Goal: Communication & Community: Answer question/provide support

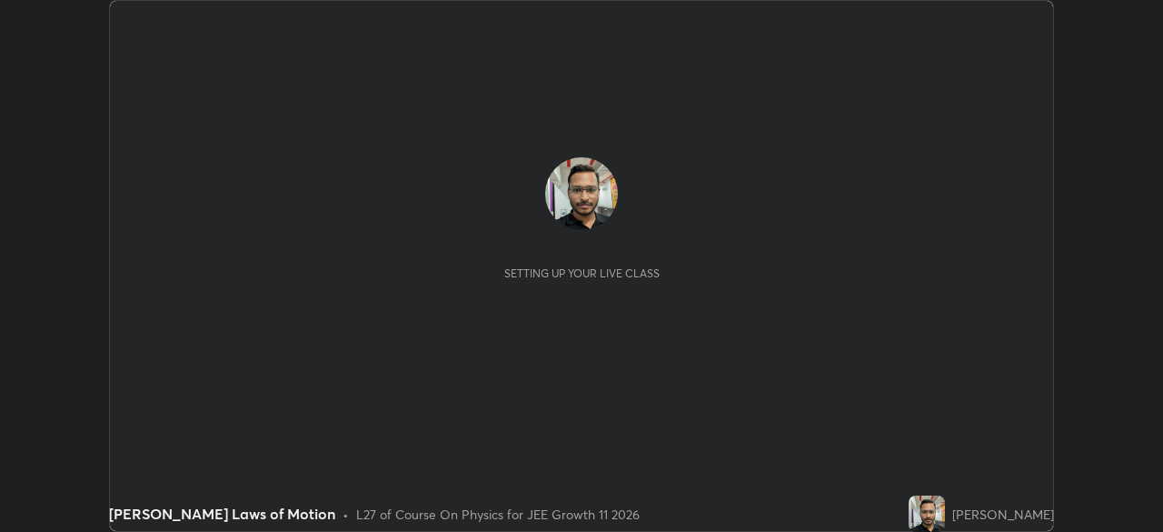
scroll to position [532, 1162]
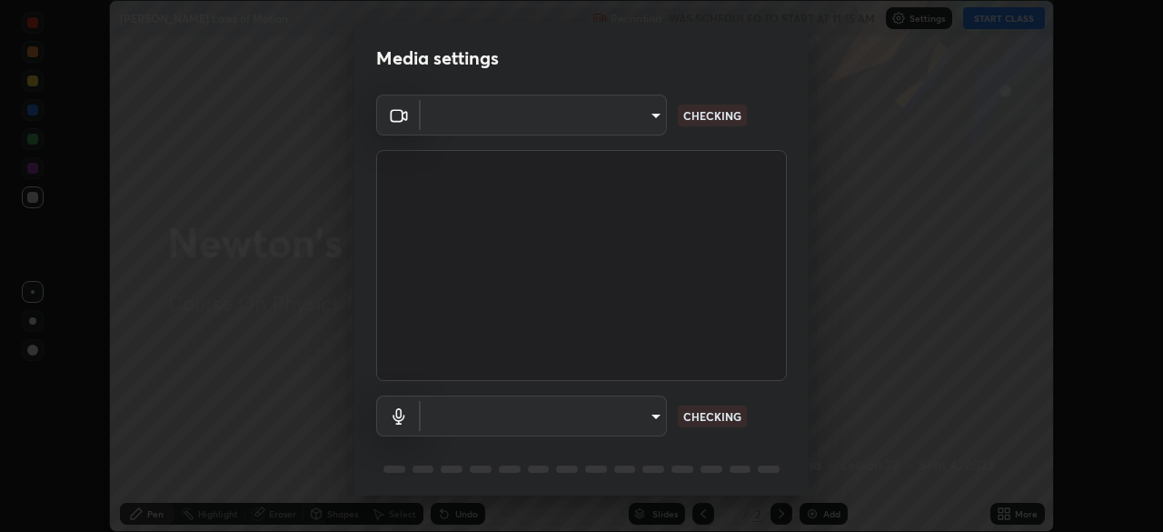
type input "b45de7ee0fa5affbd86f381d9850d11959442b20ac23425cf08cd12c60232317"
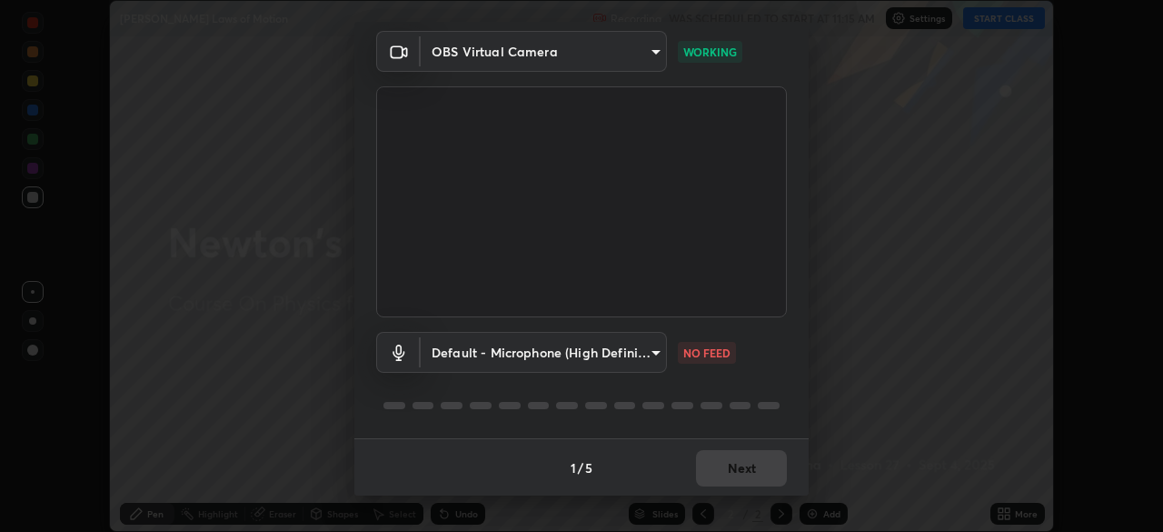
scroll to position [65, 0]
click at [650, 352] on body "Erase all [PERSON_NAME] Laws of Motion Recording WAS SCHEDULED TO START AT 11:1…" at bounding box center [581, 266] width 1163 height 532
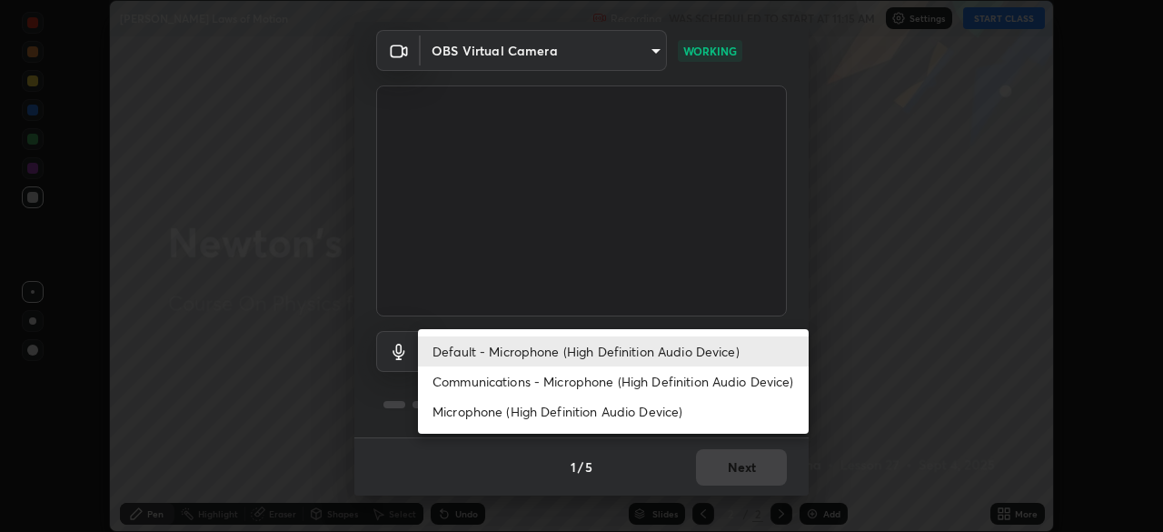
click at [712, 379] on li "Communications - Microphone (High Definition Audio Device)" at bounding box center [613, 381] width 391 height 30
type input "communications"
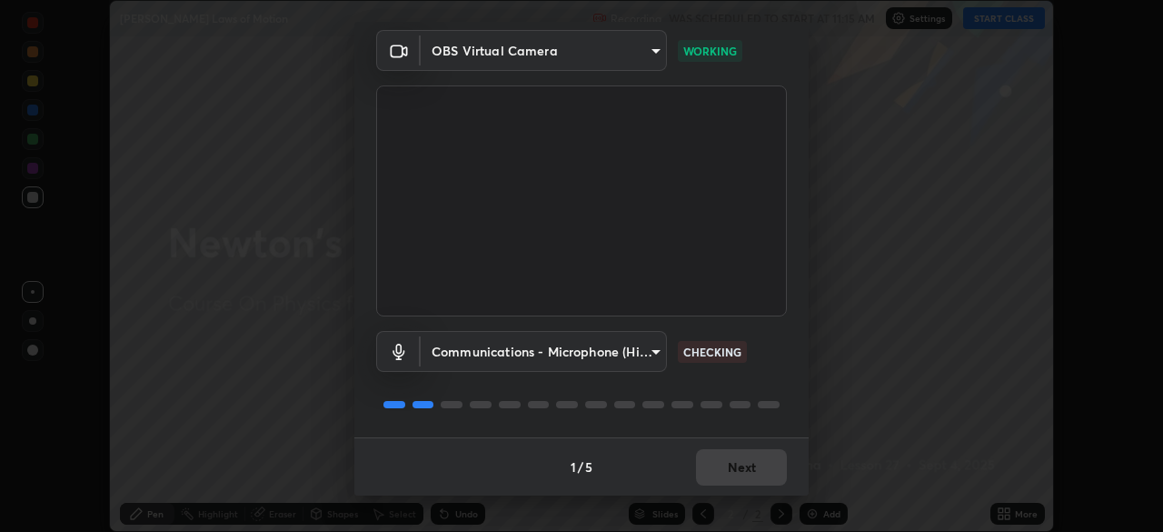
click at [734, 463] on div "1 / 5 Next" at bounding box center [581, 466] width 454 height 58
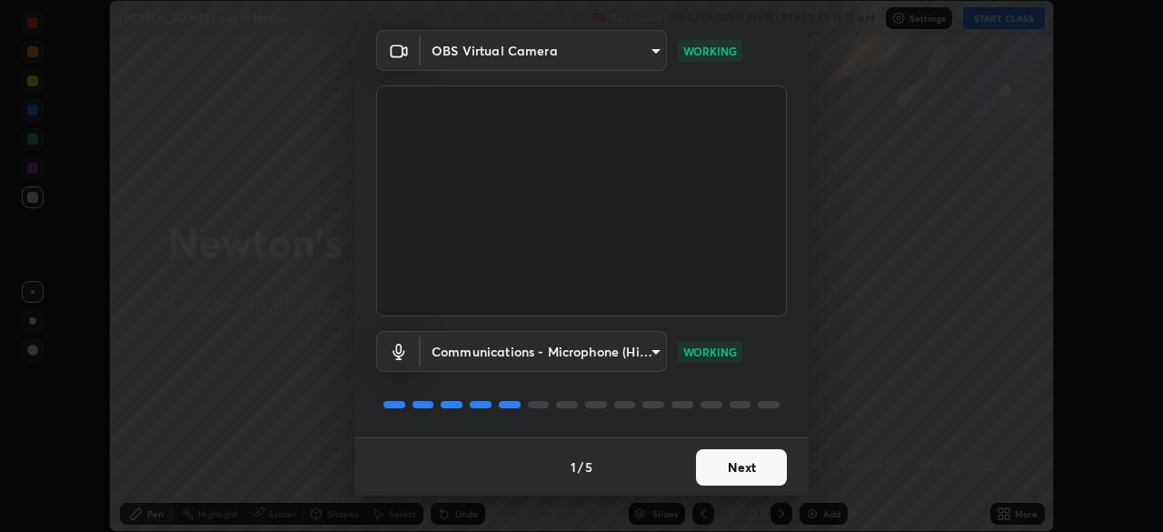
click at [732, 462] on button "Next" at bounding box center [741, 467] width 91 height 36
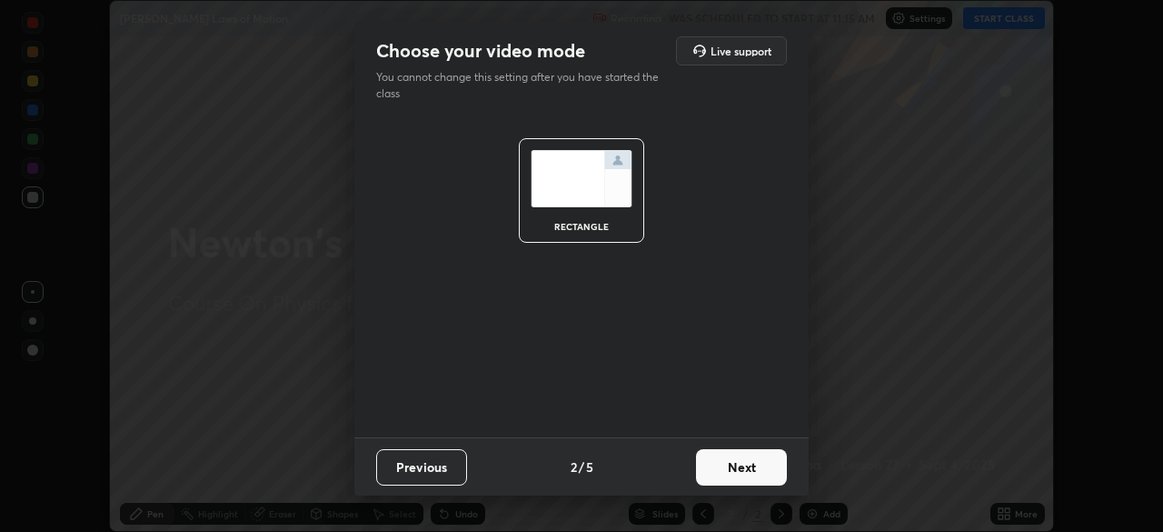
scroll to position [0, 0]
click at [736, 457] on button "Next" at bounding box center [741, 467] width 91 height 36
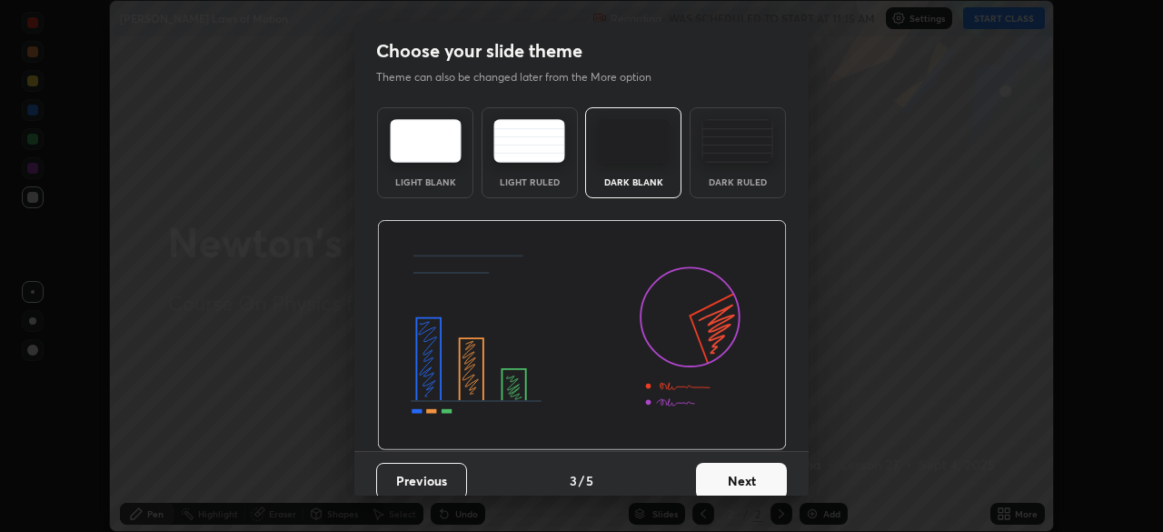
click at [738, 473] on button "Next" at bounding box center [741, 481] width 91 height 36
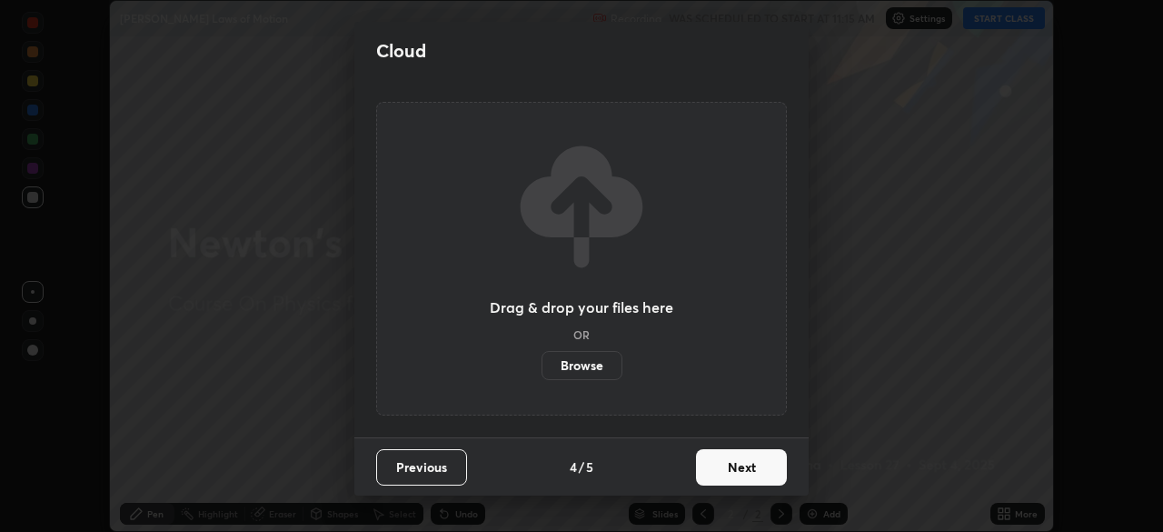
click at [737, 477] on button "Next" at bounding box center [741, 467] width 91 height 36
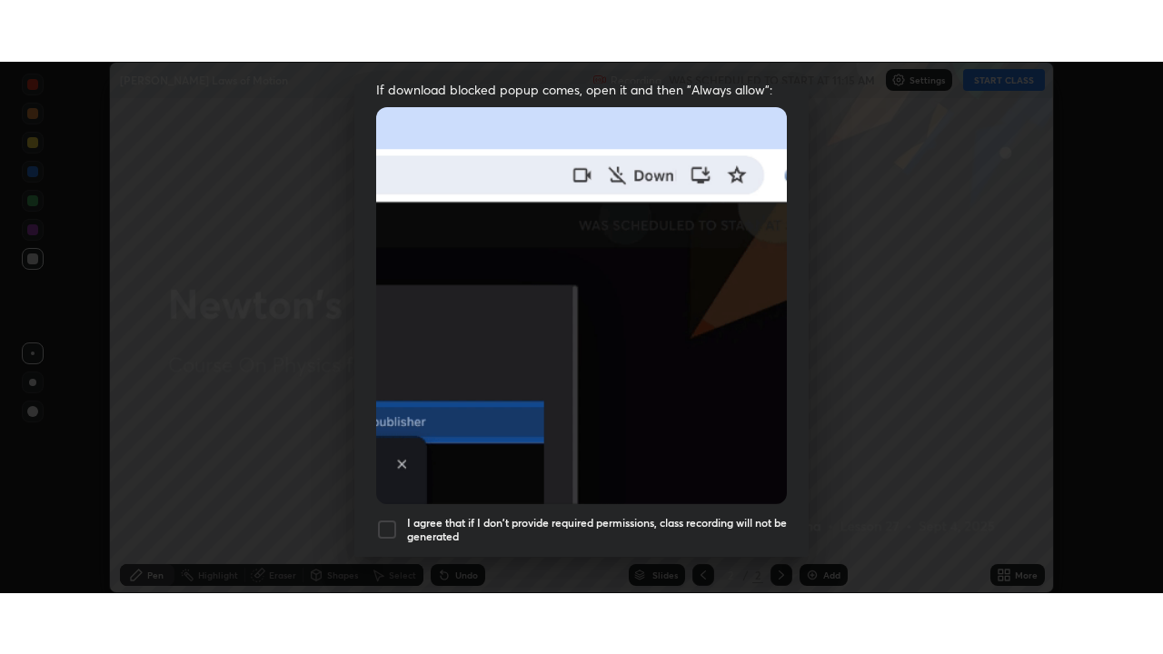
scroll to position [435, 0]
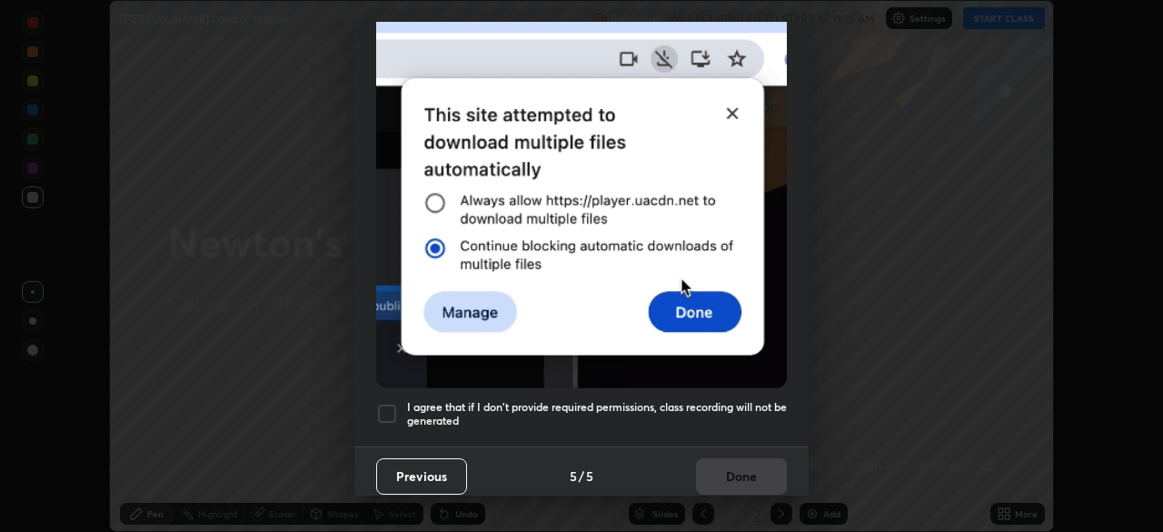
click at [392, 403] on div at bounding box center [387, 414] width 22 height 22
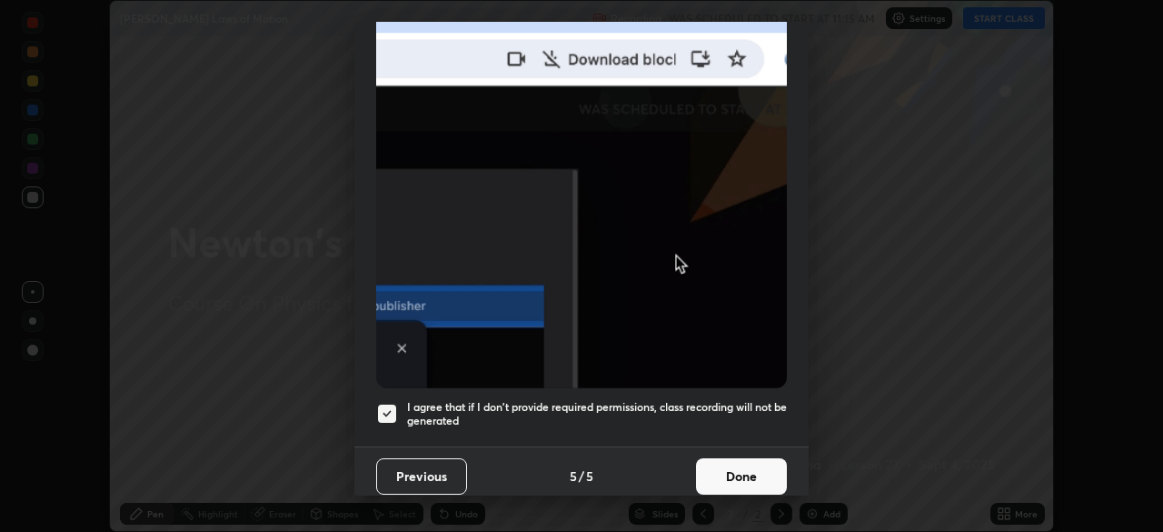
click at [742, 459] on button "Done" at bounding box center [741, 476] width 91 height 36
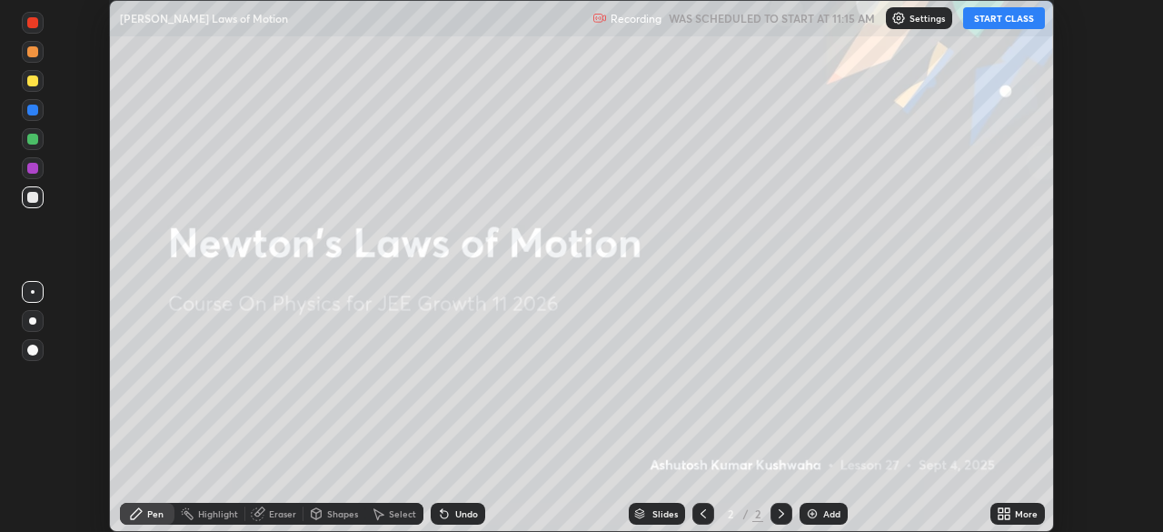
click at [1020, 515] on div "More" at bounding box center [1026, 513] width 23 height 9
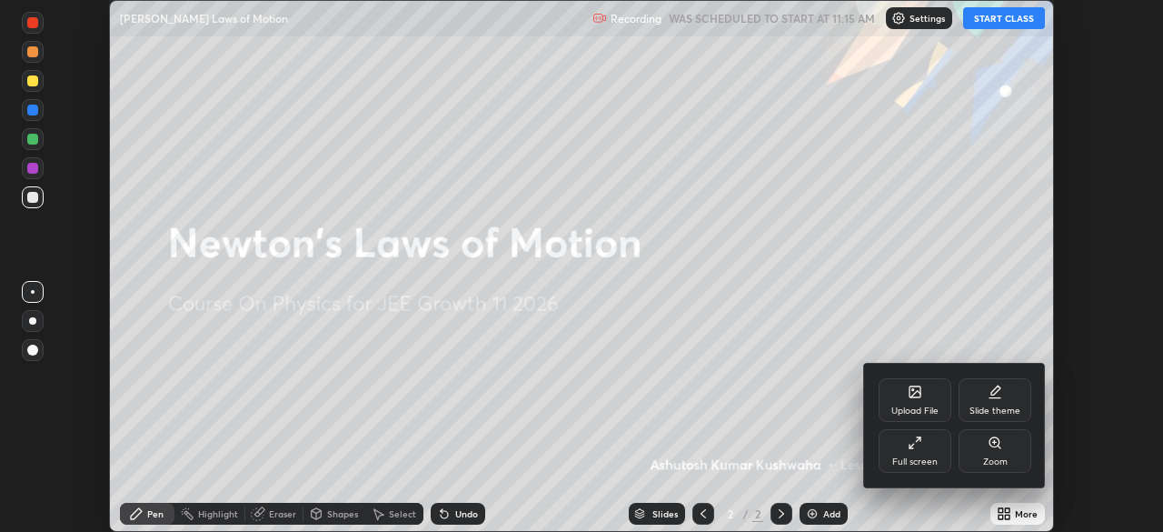
click at [922, 450] on div "Full screen" at bounding box center [915, 451] width 73 height 44
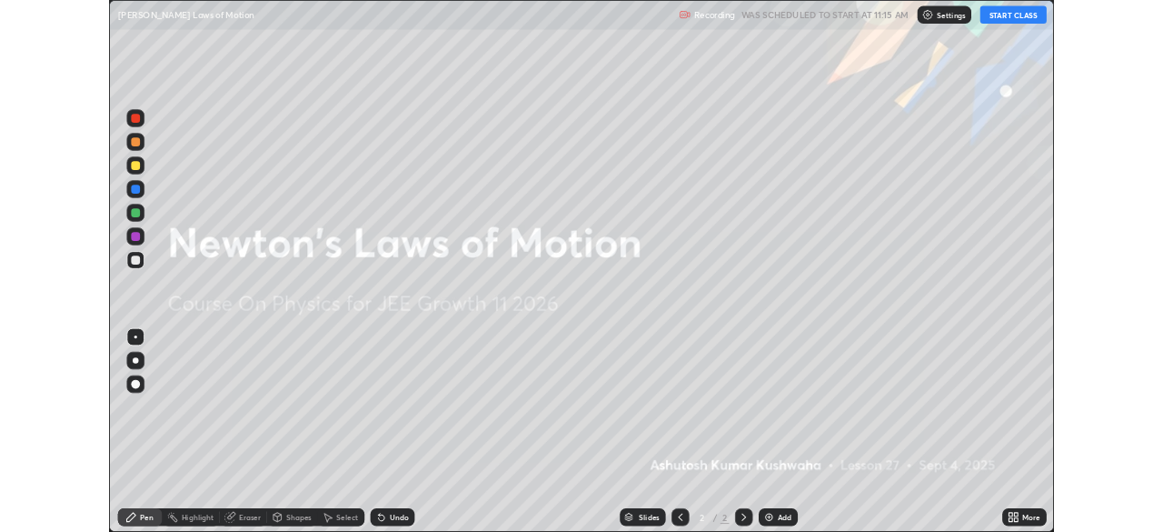
scroll to position [654, 1163]
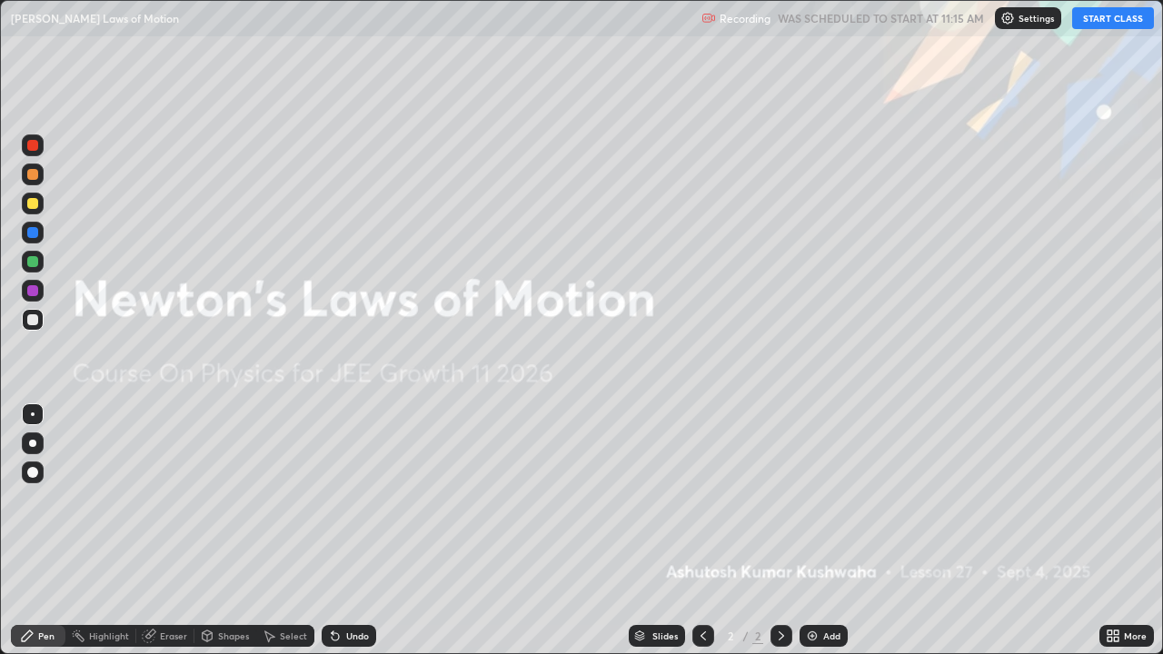
click at [1111, 20] on button "START CLASS" at bounding box center [1113, 18] width 82 height 22
click at [812, 531] on img at bounding box center [812, 636] width 15 height 15
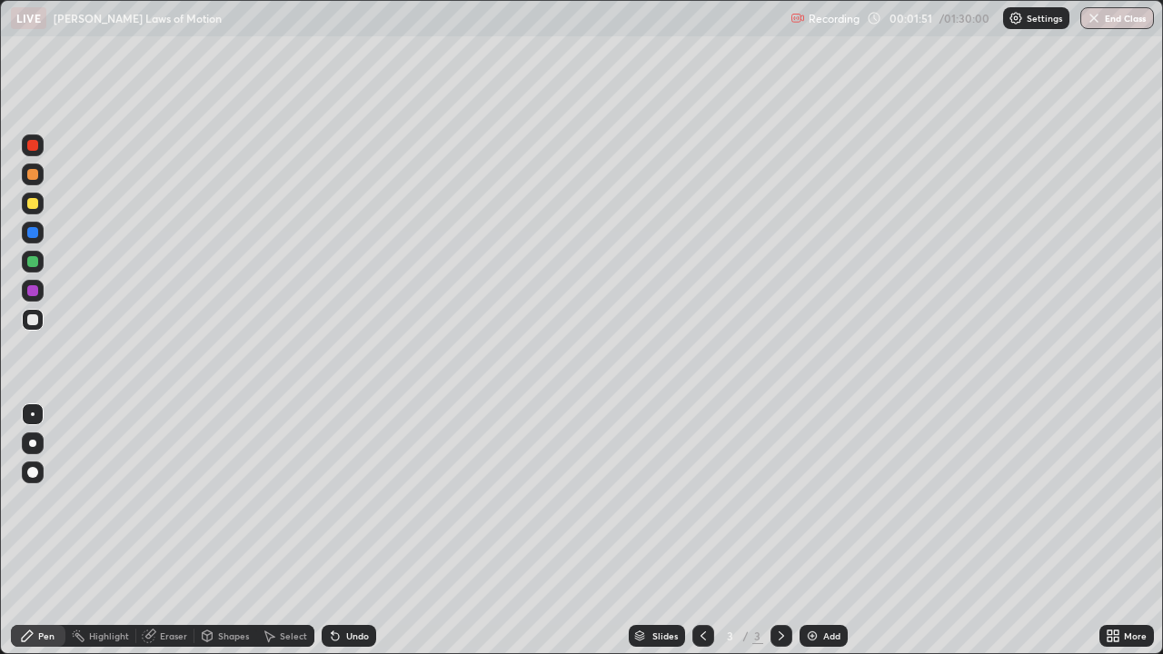
click at [32, 324] on div at bounding box center [32, 319] width 11 height 11
click at [35, 440] on div at bounding box center [33, 444] width 22 height 22
click at [28, 258] on div at bounding box center [32, 261] width 11 height 11
click at [29, 410] on div at bounding box center [33, 415] width 22 height 22
click at [226, 531] on div "Shapes" at bounding box center [233, 636] width 31 height 9
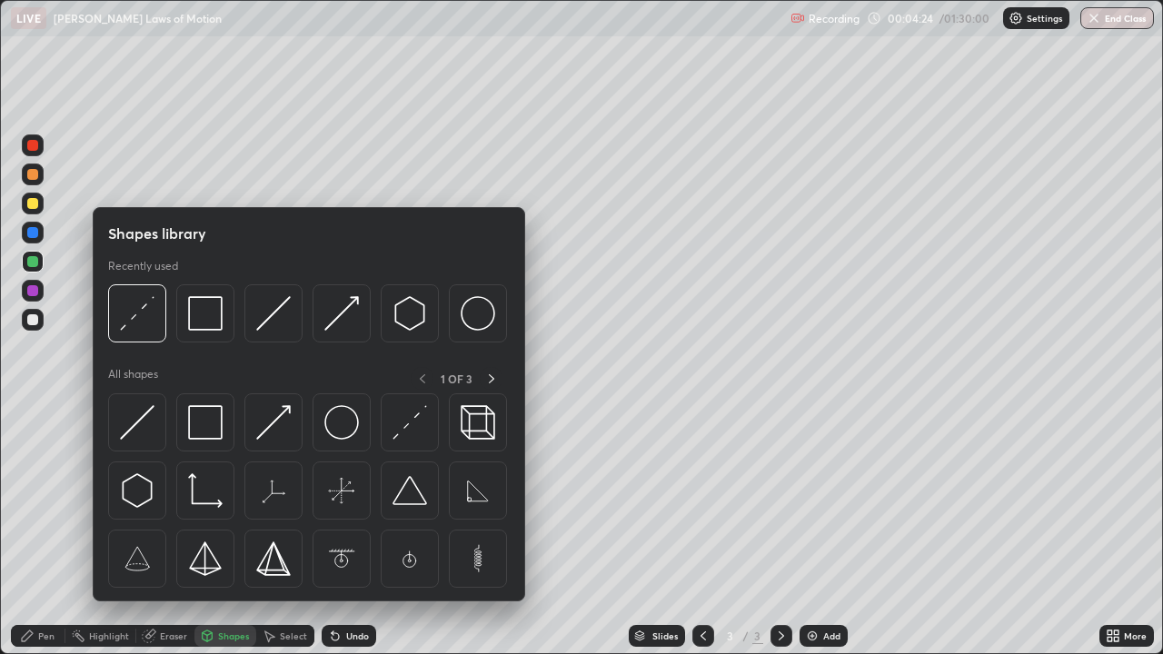
click at [343, 429] on img at bounding box center [341, 422] width 35 height 35
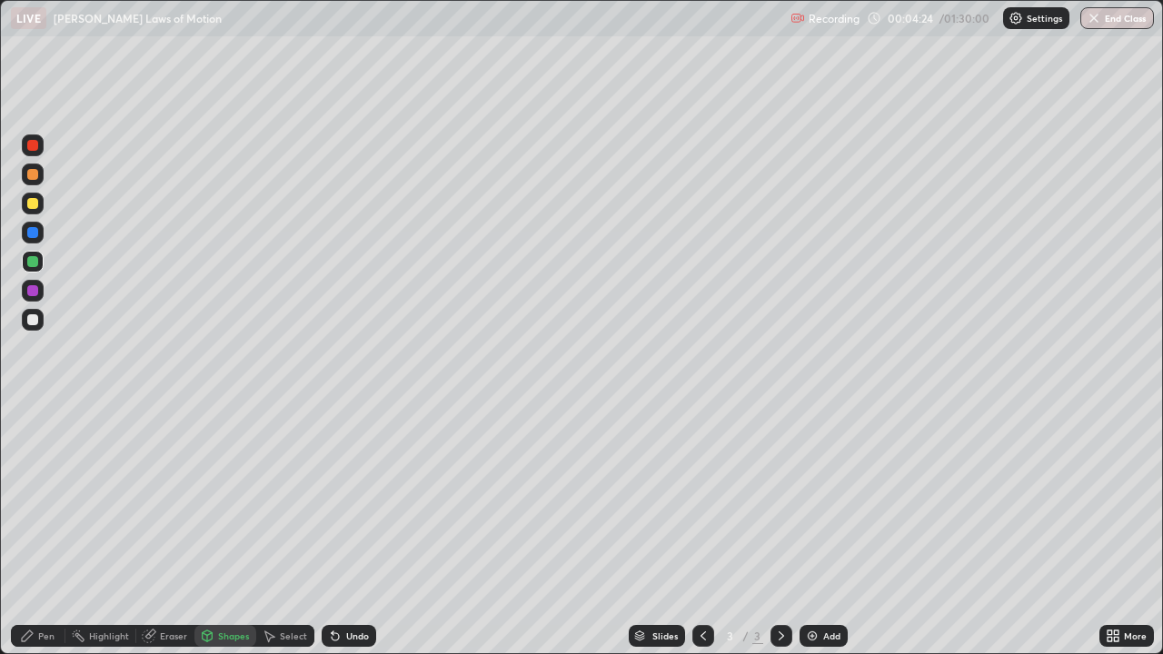
click at [29, 320] on div at bounding box center [32, 319] width 11 height 11
click at [50, 531] on div "Pen" at bounding box center [46, 636] width 16 height 9
click at [33, 414] on div at bounding box center [33, 415] width 4 height 4
click at [29, 292] on div at bounding box center [32, 290] width 11 height 11
click at [32, 204] on div at bounding box center [32, 203] width 11 height 11
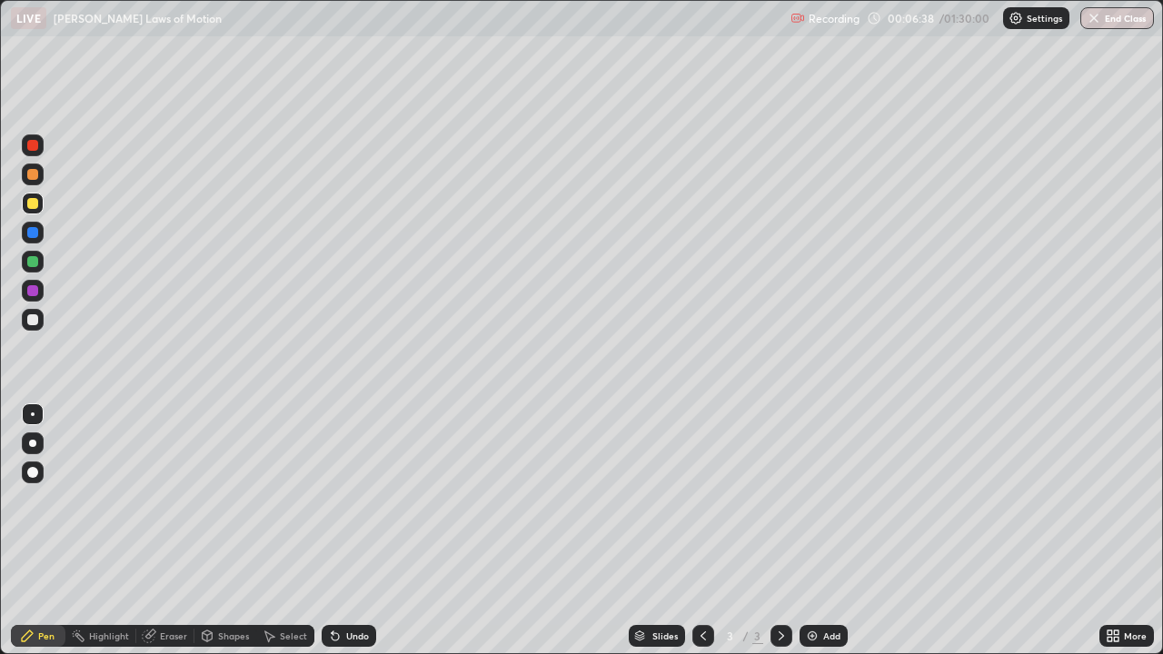
click at [32, 287] on div at bounding box center [32, 290] width 11 height 11
click at [36, 316] on div at bounding box center [32, 319] width 11 height 11
click at [34, 228] on div at bounding box center [32, 232] width 11 height 11
click at [31, 200] on div at bounding box center [32, 203] width 11 height 11
click at [35, 175] on div at bounding box center [32, 174] width 11 height 11
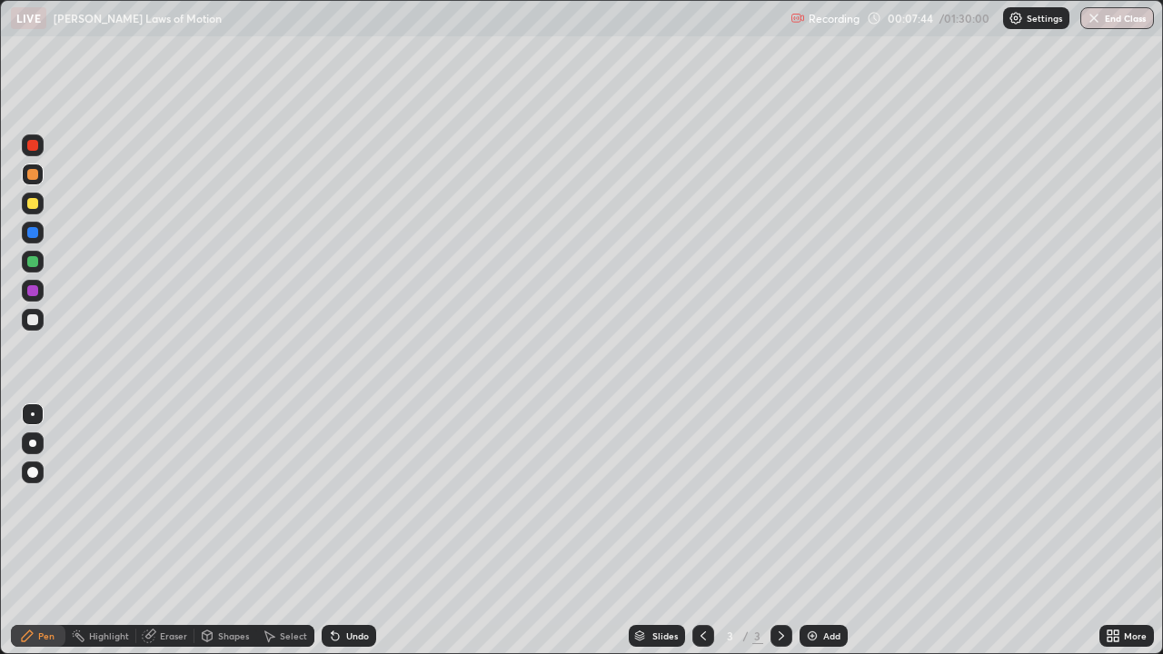
click at [35, 262] on div at bounding box center [32, 261] width 11 height 11
click at [823, 531] on div "Add" at bounding box center [831, 636] width 17 height 9
click at [32, 200] on div at bounding box center [32, 203] width 11 height 11
click at [33, 443] on div at bounding box center [32, 443] width 7 height 7
click at [32, 415] on div at bounding box center [33, 415] width 4 height 4
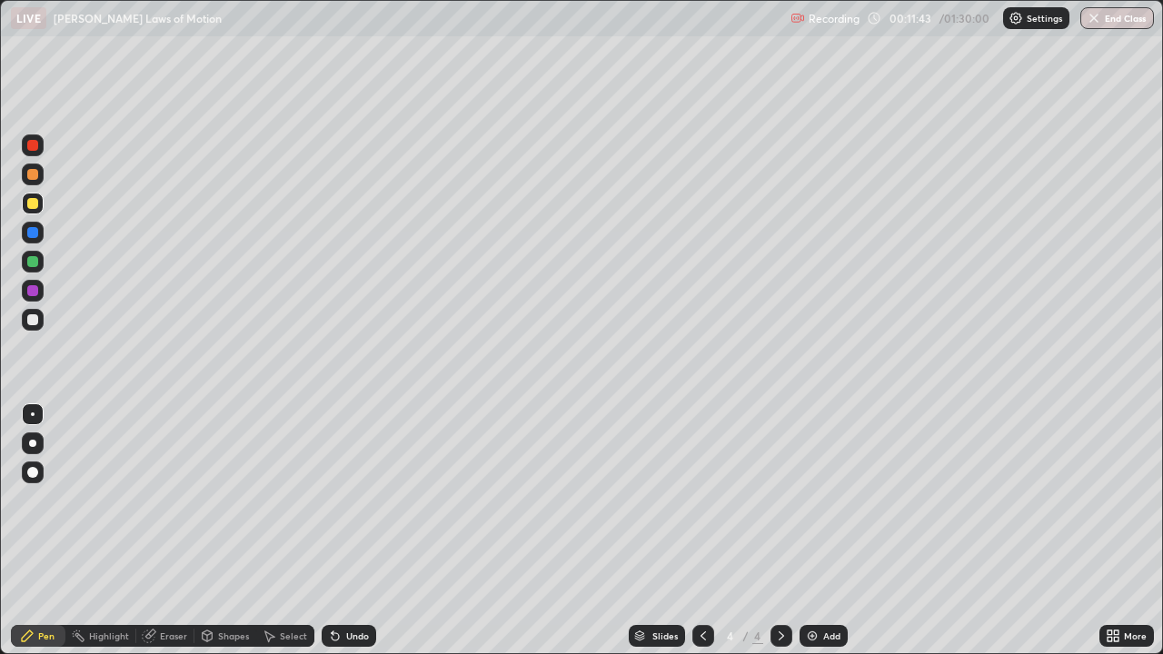
click at [33, 318] on div at bounding box center [32, 319] width 11 height 11
click at [36, 261] on div at bounding box center [32, 261] width 11 height 11
click at [32, 264] on div at bounding box center [32, 261] width 11 height 11
click at [281, 531] on div "Select" at bounding box center [293, 636] width 27 height 9
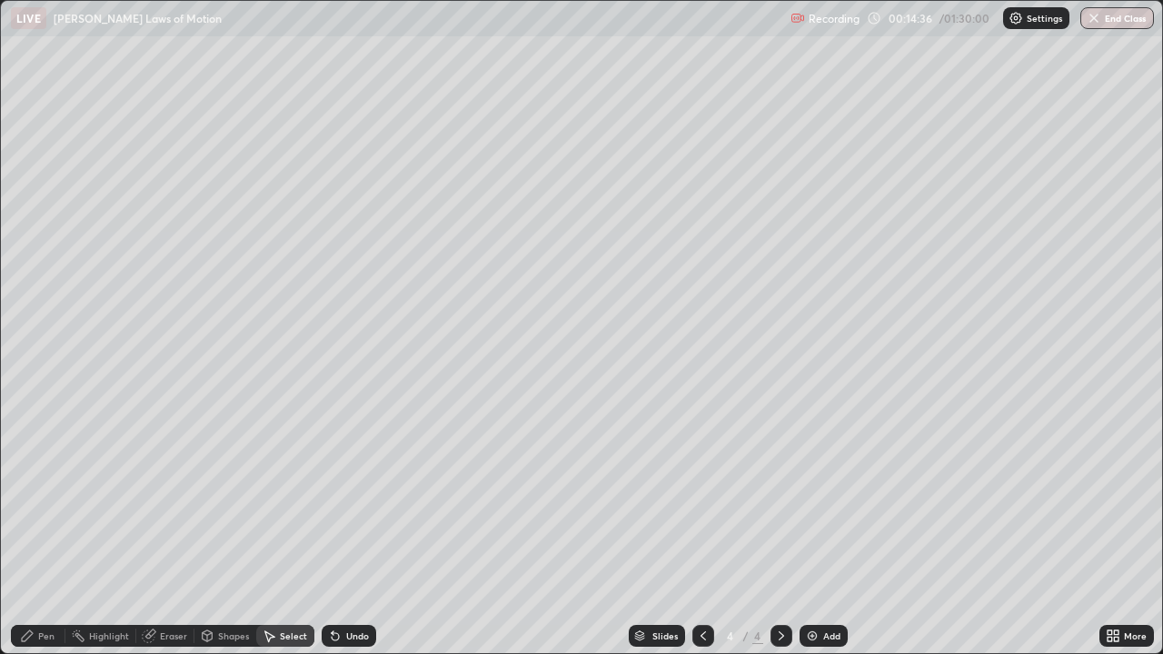
click at [230, 531] on div "Shapes" at bounding box center [233, 636] width 31 height 9
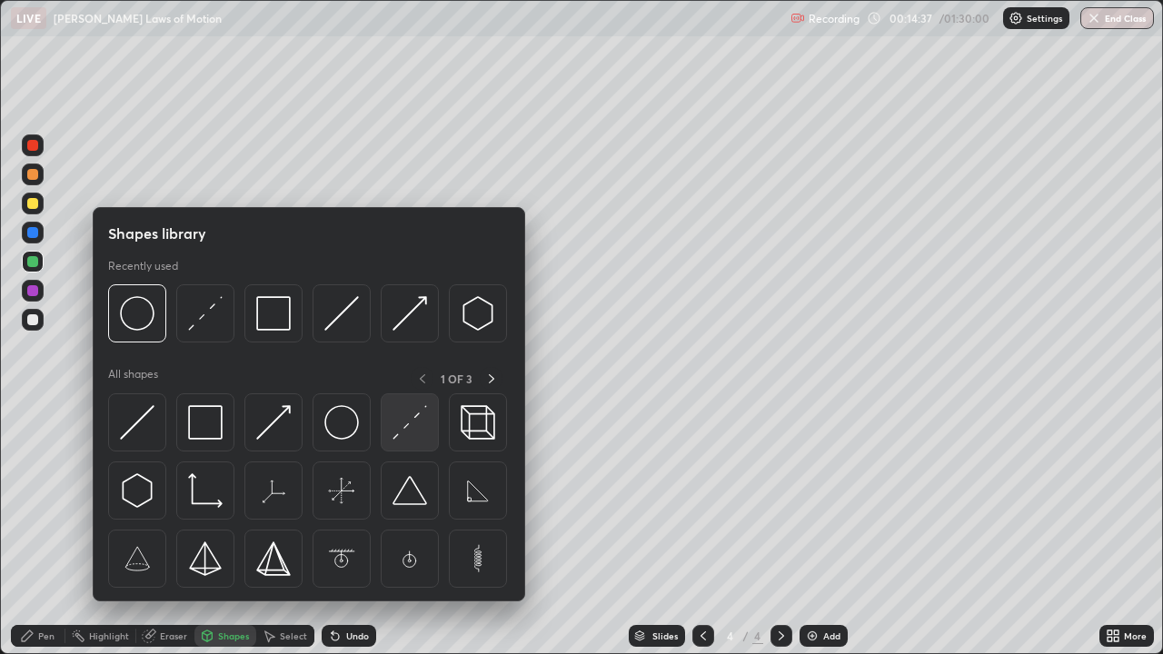
click at [411, 429] on img at bounding box center [410, 422] width 35 height 35
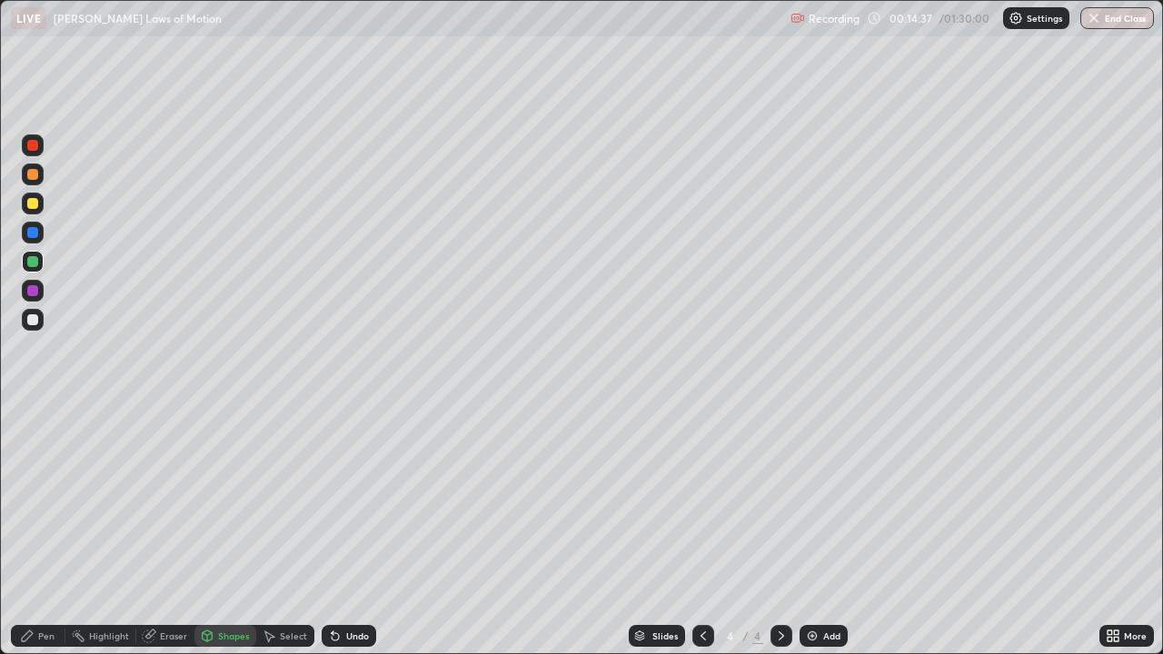
click at [31, 324] on div at bounding box center [32, 319] width 11 height 11
click at [33, 318] on div at bounding box center [32, 319] width 11 height 11
click at [34, 203] on div at bounding box center [32, 203] width 11 height 11
click at [46, 531] on div "Pen" at bounding box center [46, 636] width 16 height 9
click at [33, 322] on div at bounding box center [32, 319] width 11 height 11
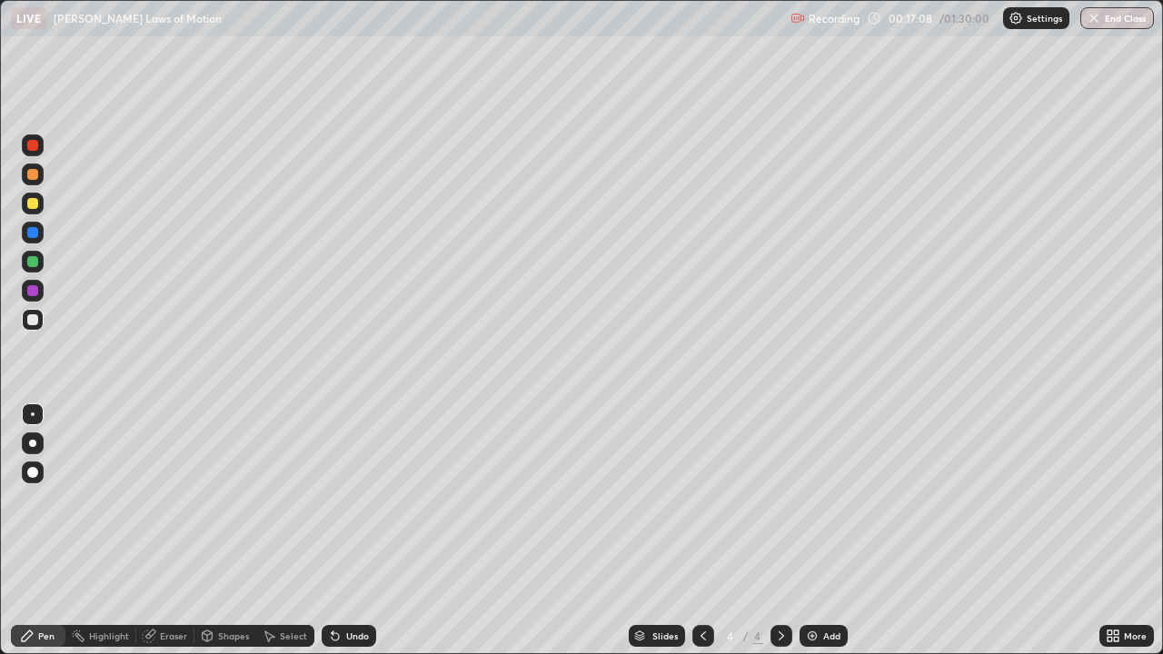
click at [35, 293] on div at bounding box center [32, 290] width 11 height 11
click at [33, 320] on div at bounding box center [32, 319] width 11 height 11
click at [29, 203] on div at bounding box center [32, 203] width 11 height 11
click at [33, 320] on div at bounding box center [32, 319] width 11 height 11
click at [32, 205] on div at bounding box center [32, 203] width 11 height 11
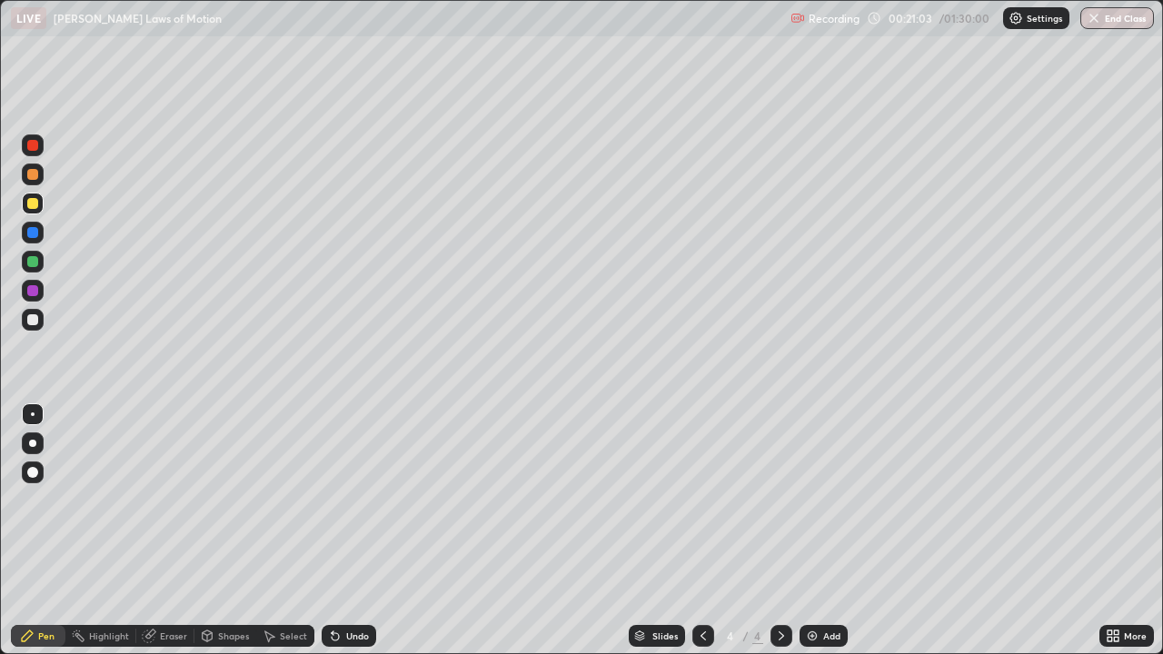
click at [29, 324] on div at bounding box center [32, 319] width 11 height 11
click at [31, 199] on div at bounding box center [32, 203] width 11 height 11
click at [37, 318] on div at bounding box center [32, 319] width 11 height 11
click at [820, 531] on div "Add" at bounding box center [824, 636] width 48 height 22
click at [28, 201] on div at bounding box center [32, 203] width 11 height 11
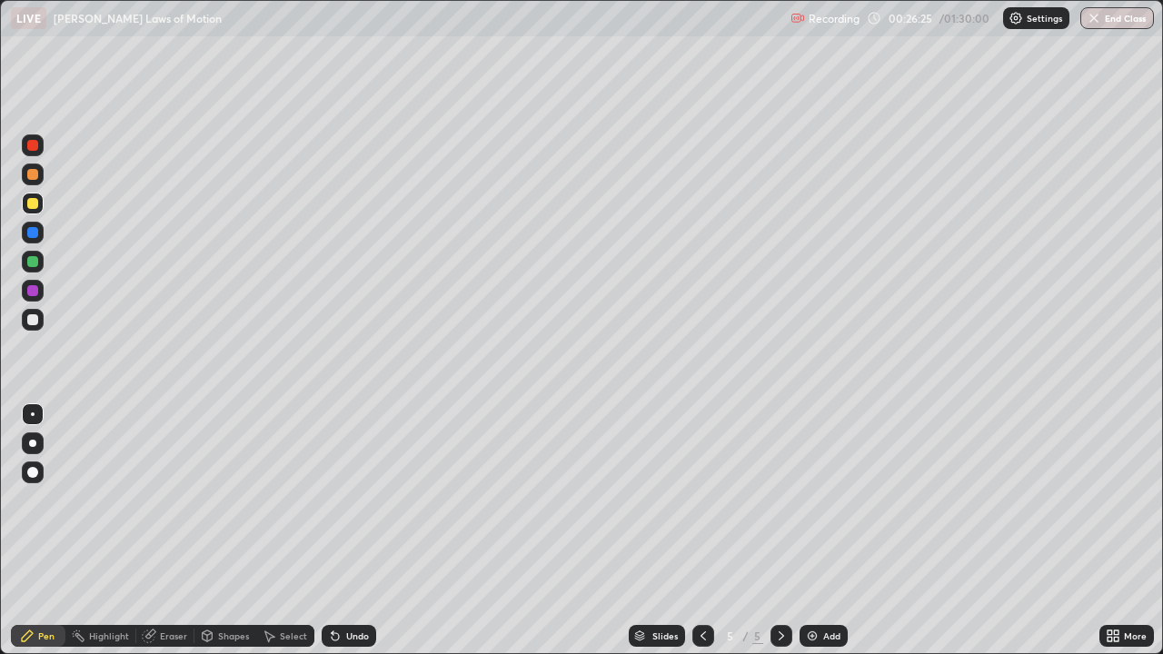
click at [27, 314] on div at bounding box center [33, 320] width 22 height 22
click at [32, 234] on div at bounding box center [32, 232] width 11 height 11
click at [703, 531] on icon at bounding box center [703, 636] width 15 height 15
click at [784, 531] on icon at bounding box center [781, 636] width 15 height 15
click at [35, 263] on div at bounding box center [32, 261] width 11 height 11
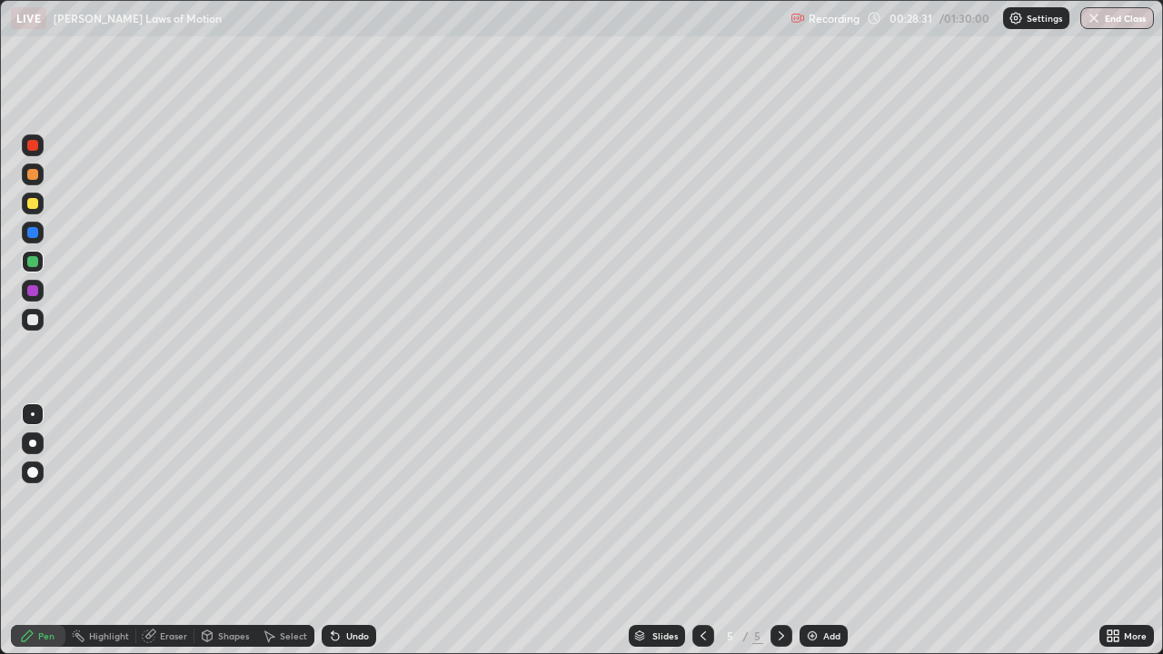
click at [234, 531] on div "Shapes" at bounding box center [233, 636] width 31 height 9
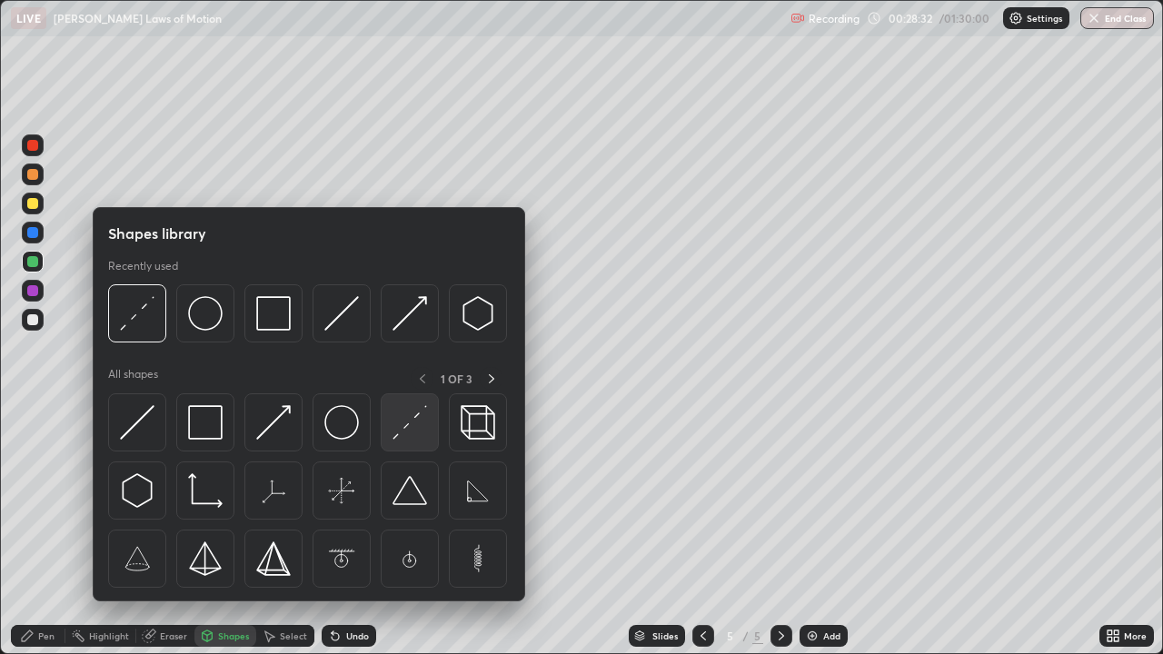
click at [408, 421] on img at bounding box center [410, 422] width 35 height 35
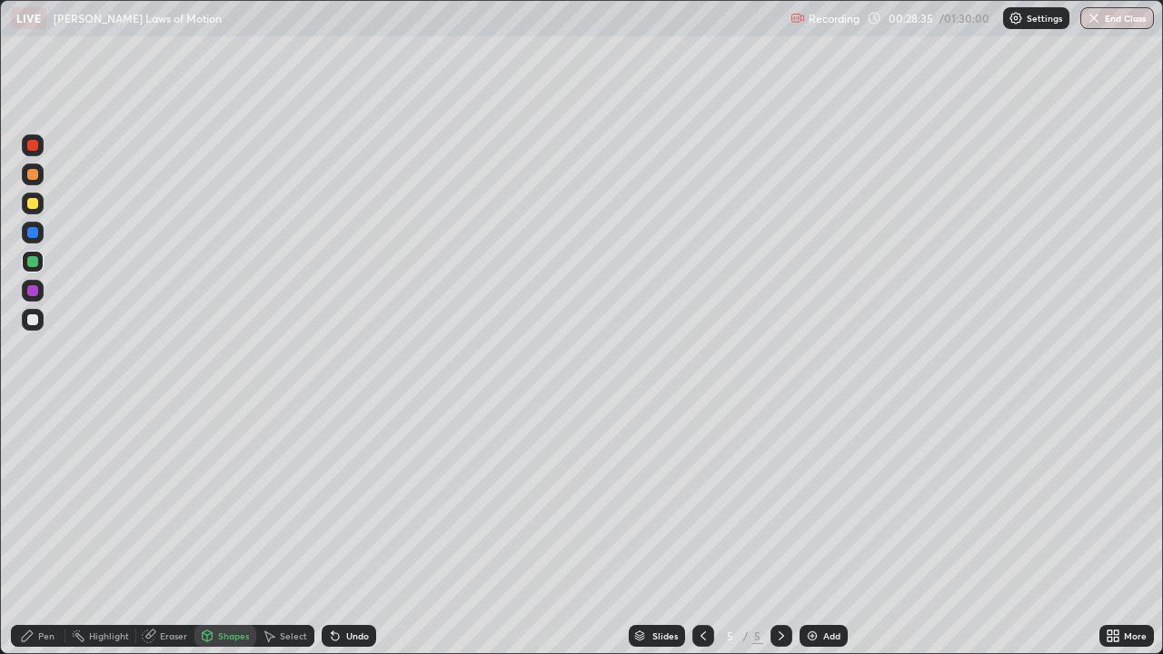
click at [42, 531] on div "Pen" at bounding box center [46, 636] width 16 height 9
click at [37, 317] on div at bounding box center [32, 319] width 11 height 11
click at [34, 207] on div at bounding box center [32, 203] width 11 height 11
click at [33, 320] on div at bounding box center [32, 319] width 11 height 11
click at [29, 320] on div at bounding box center [32, 319] width 11 height 11
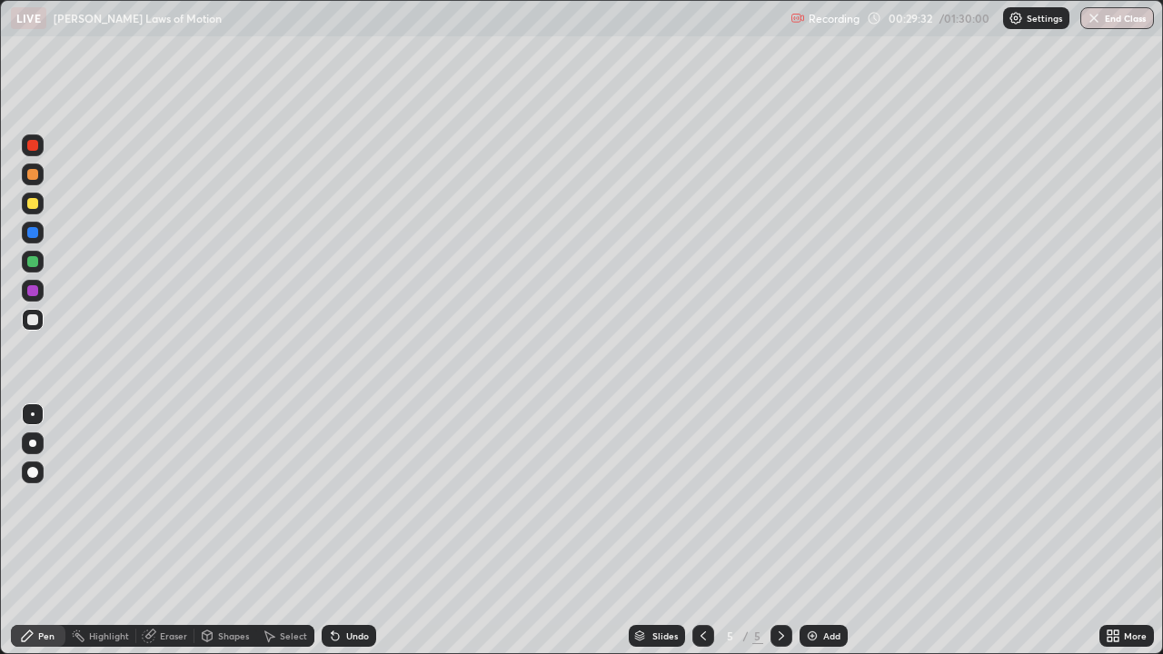
click at [30, 322] on div at bounding box center [32, 319] width 11 height 11
click at [33, 318] on div at bounding box center [32, 319] width 11 height 11
click at [171, 531] on div "Eraser" at bounding box center [173, 636] width 27 height 9
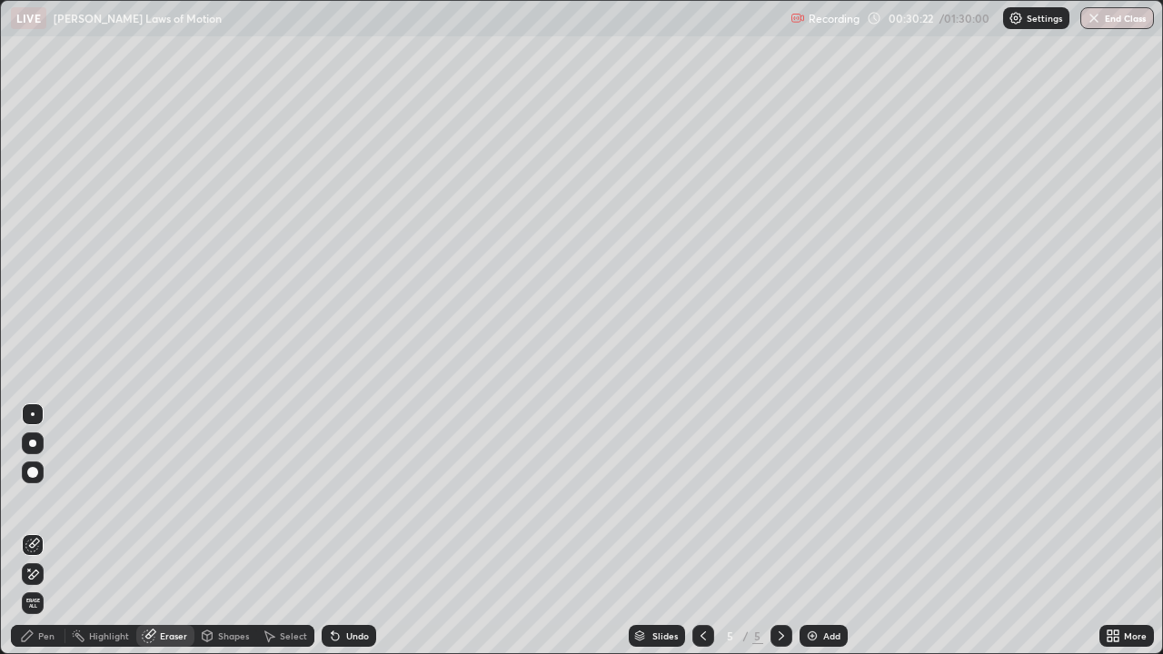
click at [49, 531] on div "Pen" at bounding box center [46, 636] width 16 height 9
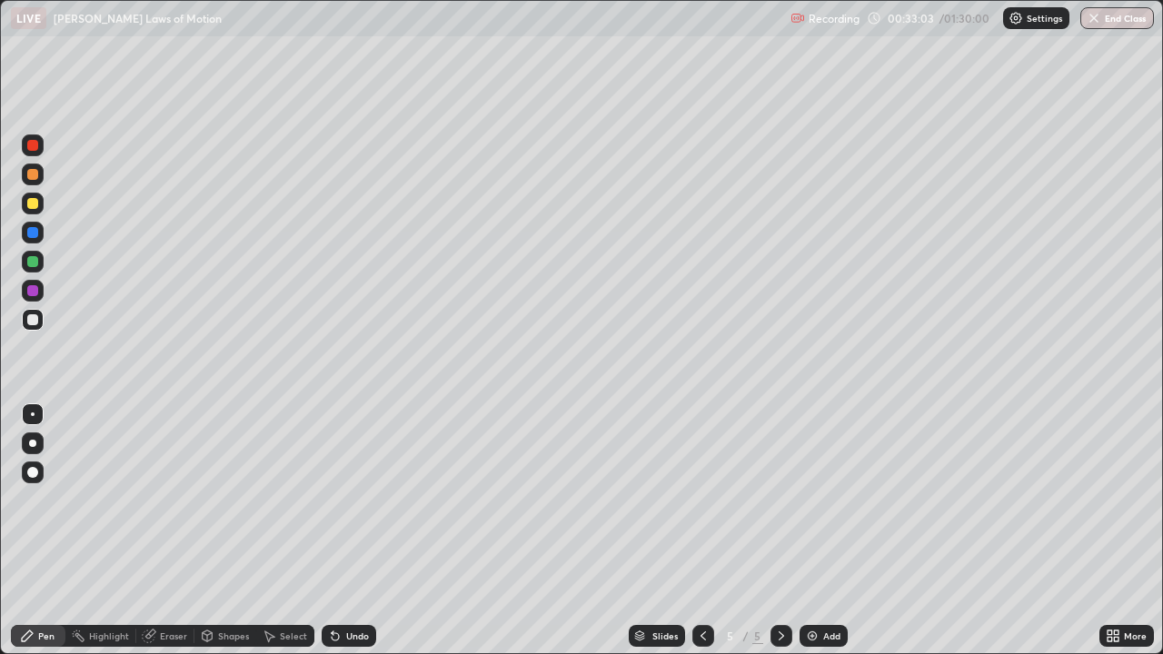
click at [35, 201] on div at bounding box center [32, 203] width 11 height 11
click at [35, 258] on div at bounding box center [32, 261] width 11 height 11
click at [33, 320] on div at bounding box center [32, 319] width 11 height 11
click at [35, 316] on div at bounding box center [32, 319] width 11 height 11
click at [35, 207] on div at bounding box center [32, 203] width 11 height 11
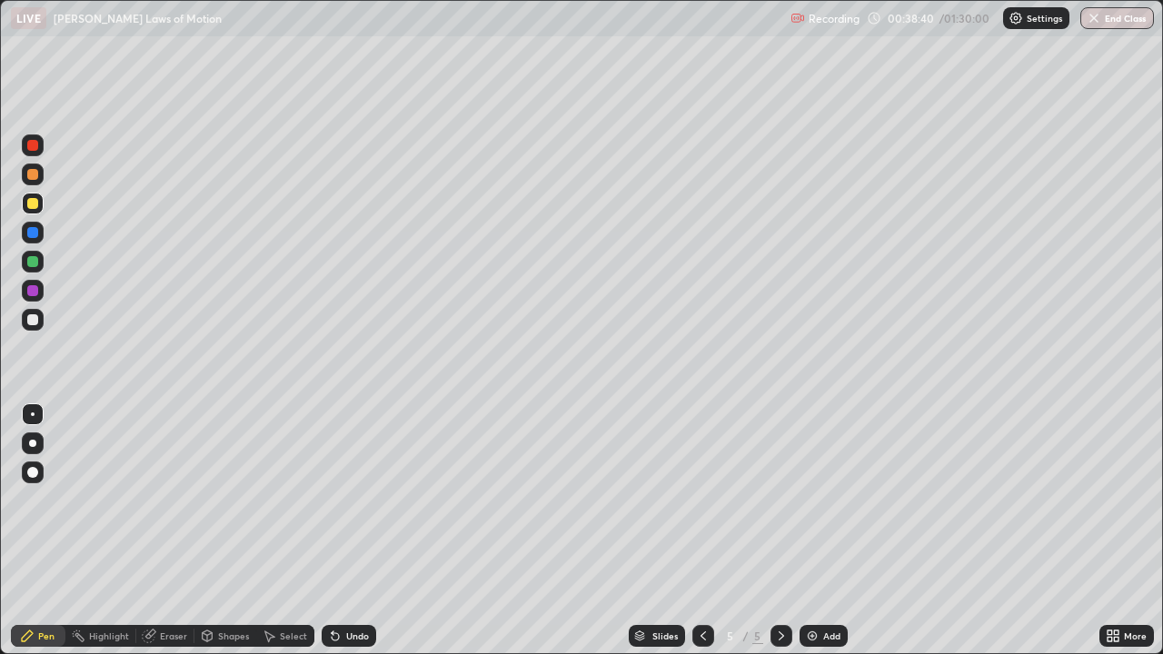
click at [33, 233] on div at bounding box center [32, 232] width 11 height 11
click at [814, 531] on img at bounding box center [812, 636] width 15 height 15
click at [36, 203] on div at bounding box center [32, 203] width 11 height 11
click at [285, 531] on div "Select" at bounding box center [293, 636] width 27 height 9
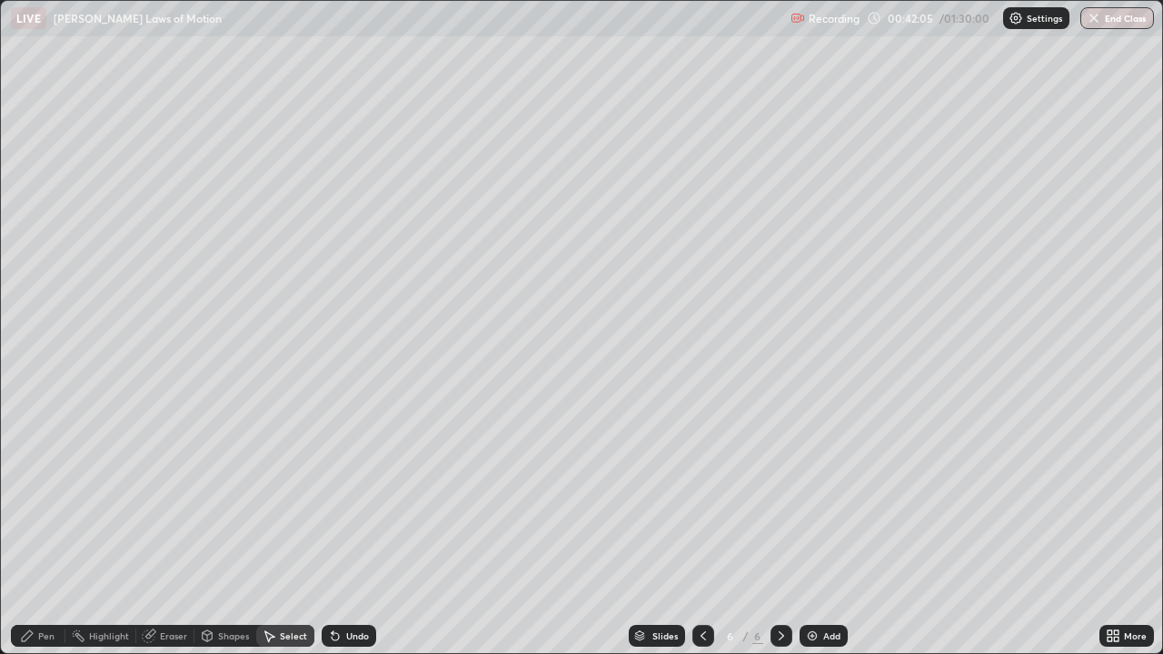
click at [231, 531] on div "Shapes" at bounding box center [233, 636] width 31 height 9
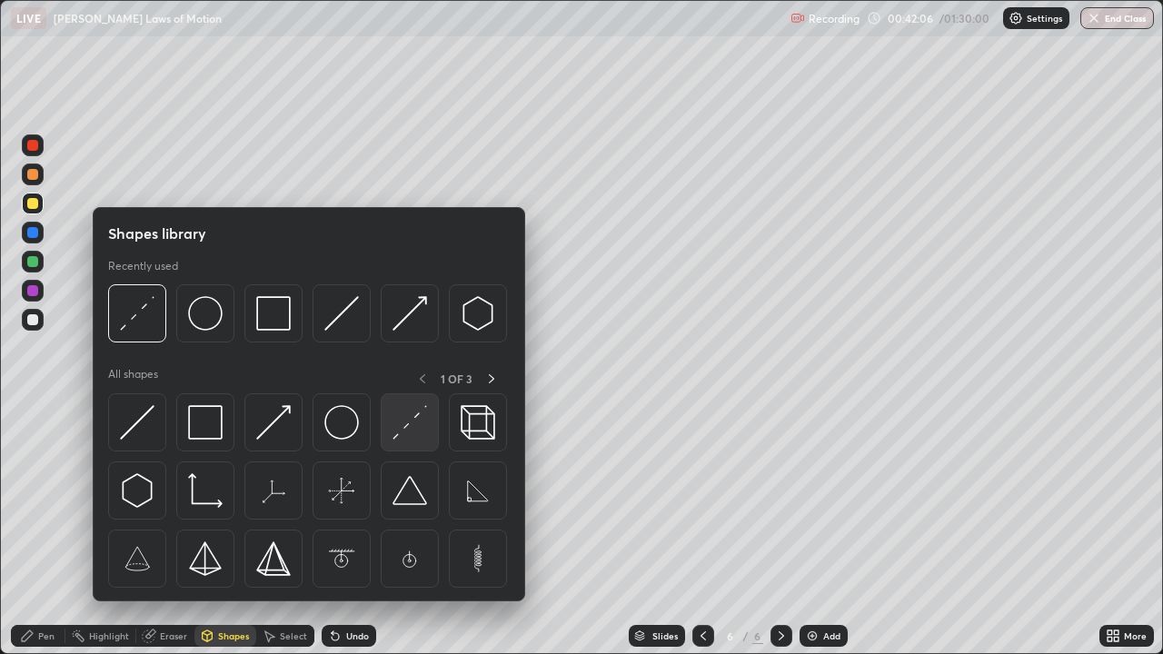
click at [407, 424] on img at bounding box center [410, 422] width 35 height 35
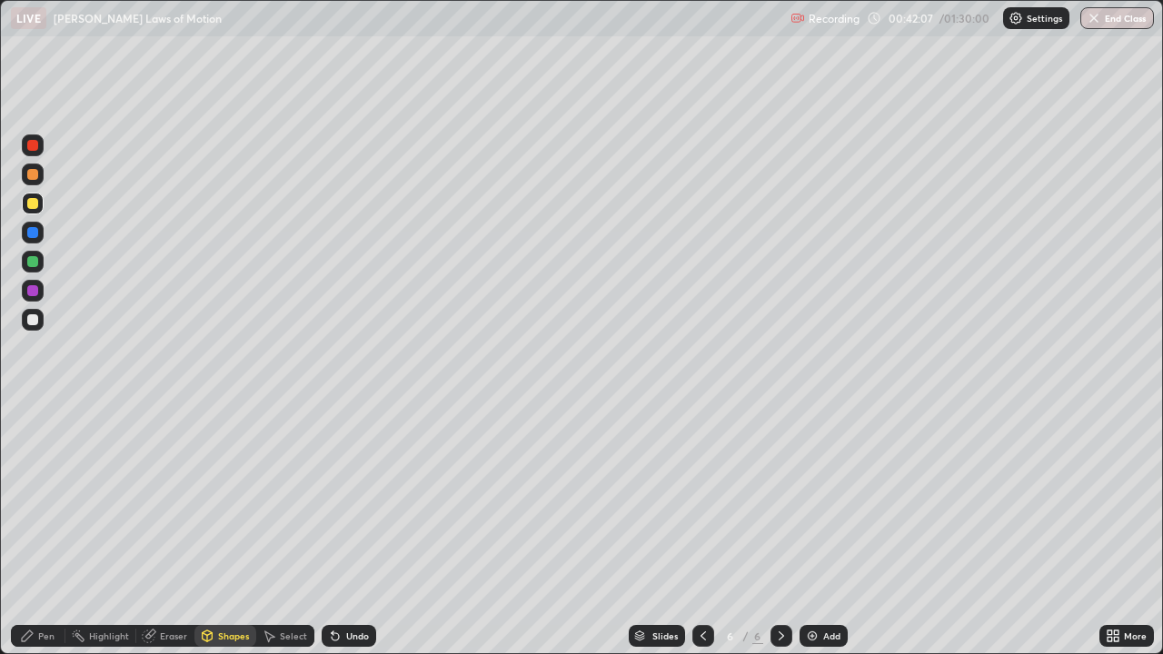
click at [31, 314] on div at bounding box center [32, 319] width 11 height 11
click at [33, 320] on div at bounding box center [32, 319] width 11 height 11
click at [47, 531] on div "Pen" at bounding box center [46, 636] width 16 height 9
click at [697, 531] on icon at bounding box center [703, 636] width 15 height 15
click at [703, 531] on icon at bounding box center [703, 636] width 15 height 15
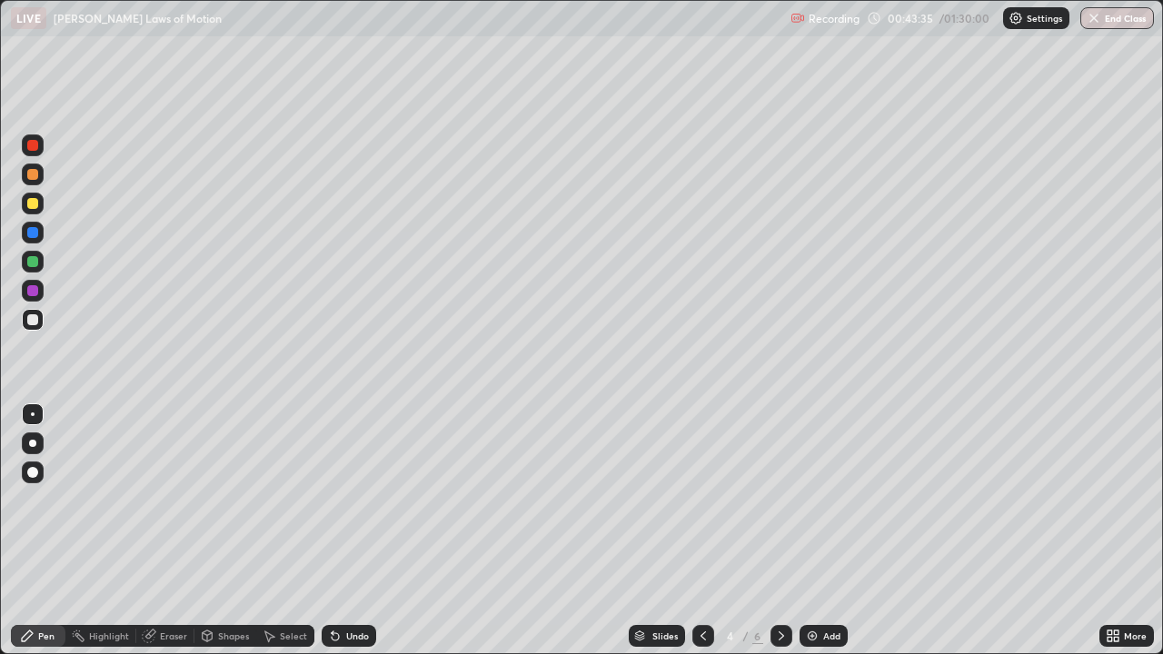
click at [776, 531] on icon at bounding box center [781, 636] width 15 height 15
click at [774, 531] on icon at bounding box center [781, 636] width 15 height 15
click at [33, 320] on div at bounding box center [32, 319] width 11 height 11
click at [33, 231] on div at bounding box center [32, 232] width 11 height 11
click at [32, 204] on div at bounding box center [32, 203] width 11 height 11
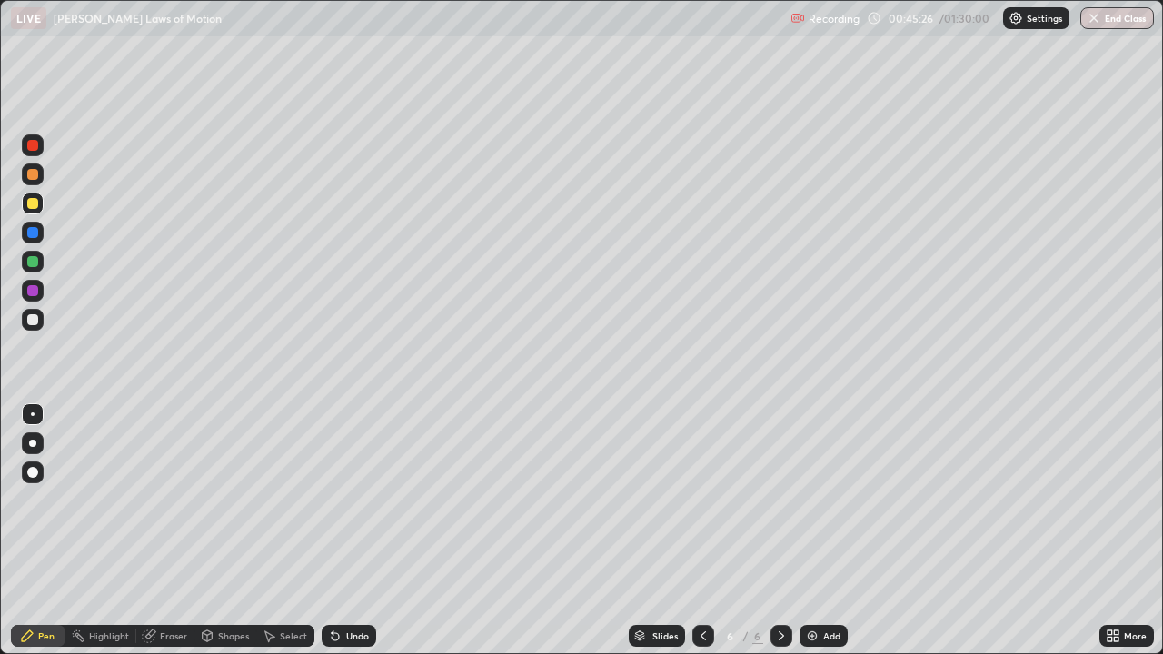
click at [35, 233] on div at bounding box center [32, 232] width 11 height 11
click at [34, 319] on div at bounding box center [32, 319] width 11 height 11
click at [33, 174] on div at bounding box center [32, 174] width 11 height 11
click at [811, 531] on img at bounding box center [812, 636] width 15 height 15
click at [34, 324] on div at bounding box center [32, 319] width 11 height 11
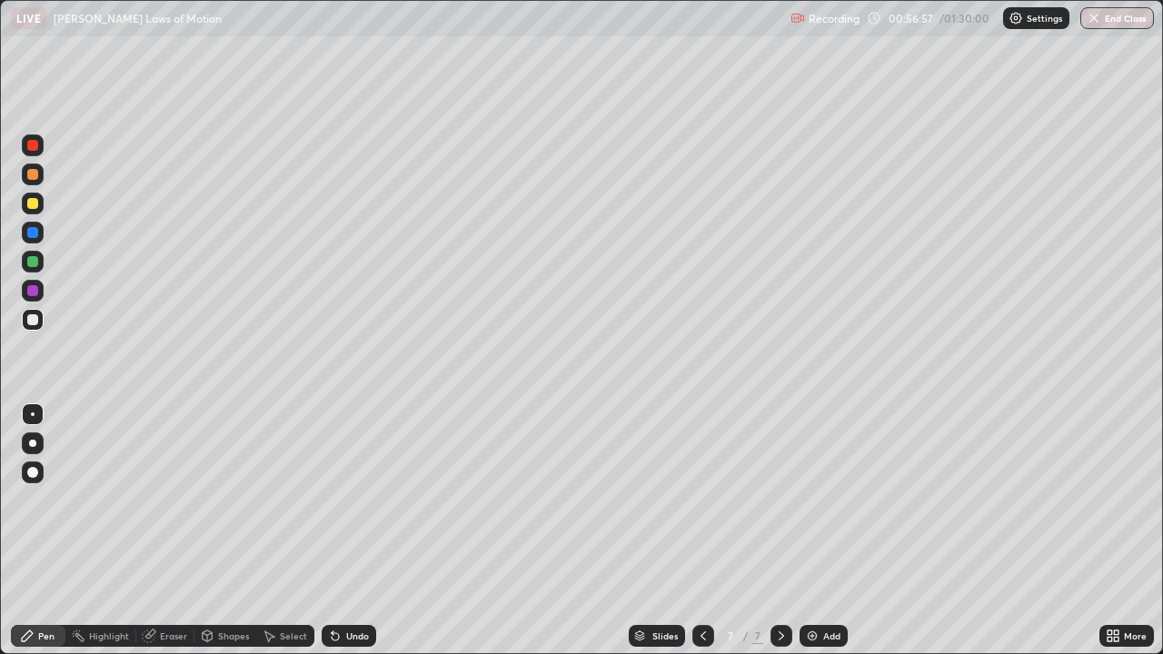
click at [33, 290] on div at bounding box center [32, 290] width 11 height 11
click at [158, 531] on div "Eraser" at bounding box center [165, 636] width 58 height 22
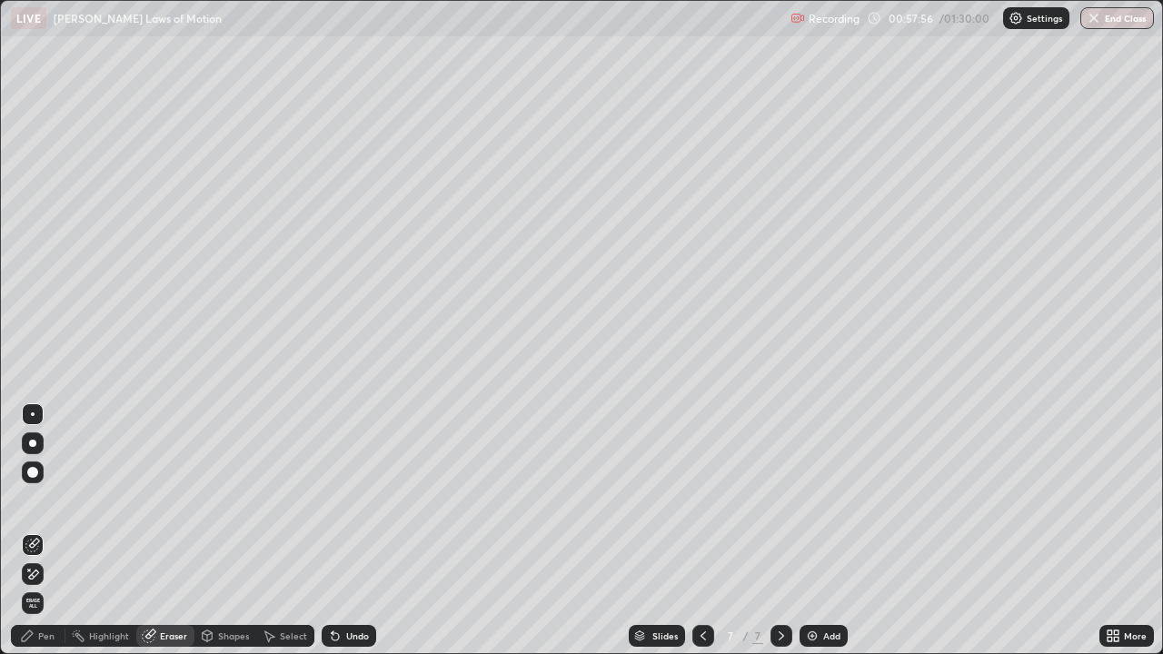
click at [46, 531] on div "Pen" at bounding box center [46, 636] width 16 height 9
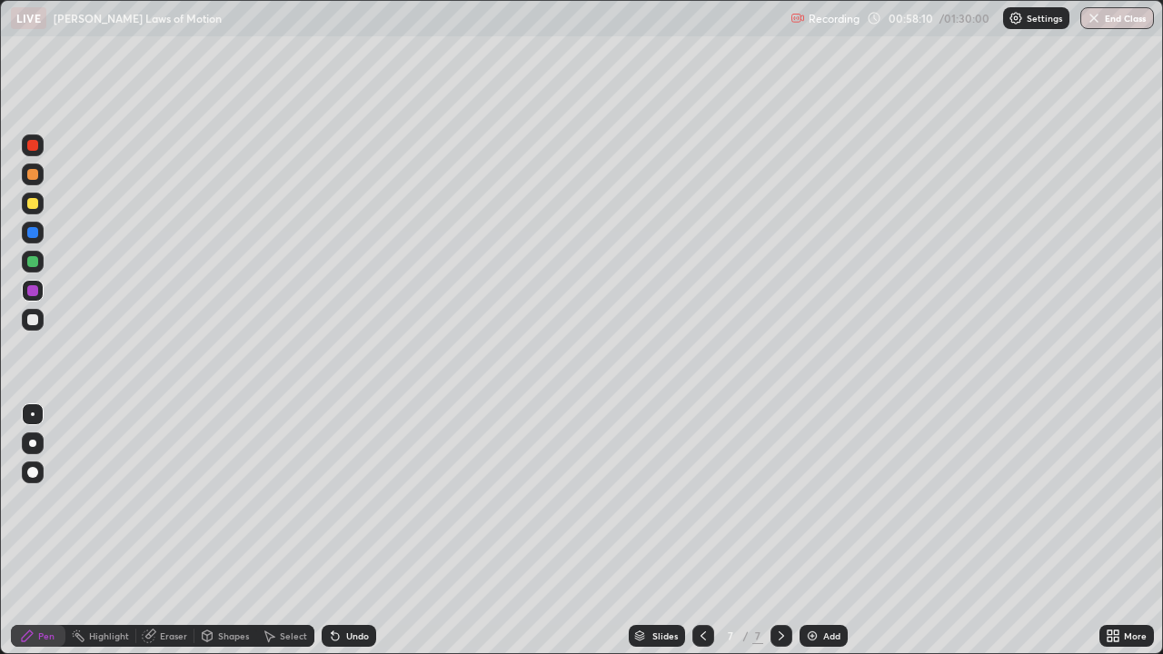
click at [174, 531] on div "Eraser" at bounding box center [173, 636] width 27 height 9
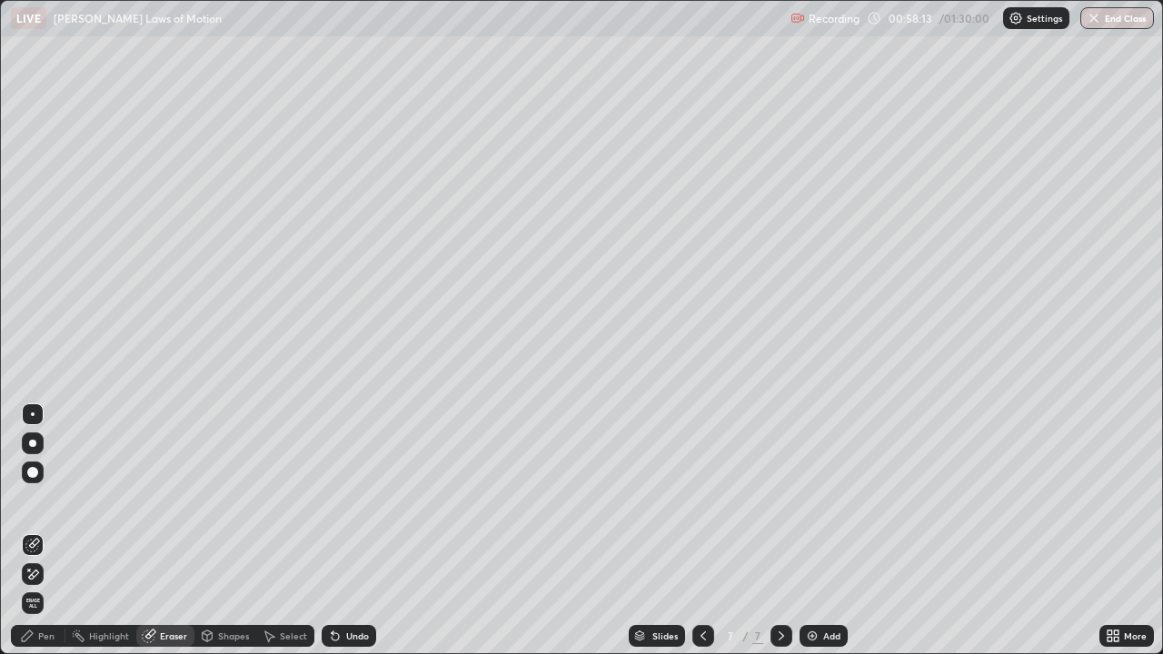
click at [48, 531] on div "Pen" at bounding box center [46, 636] width 16 height 9
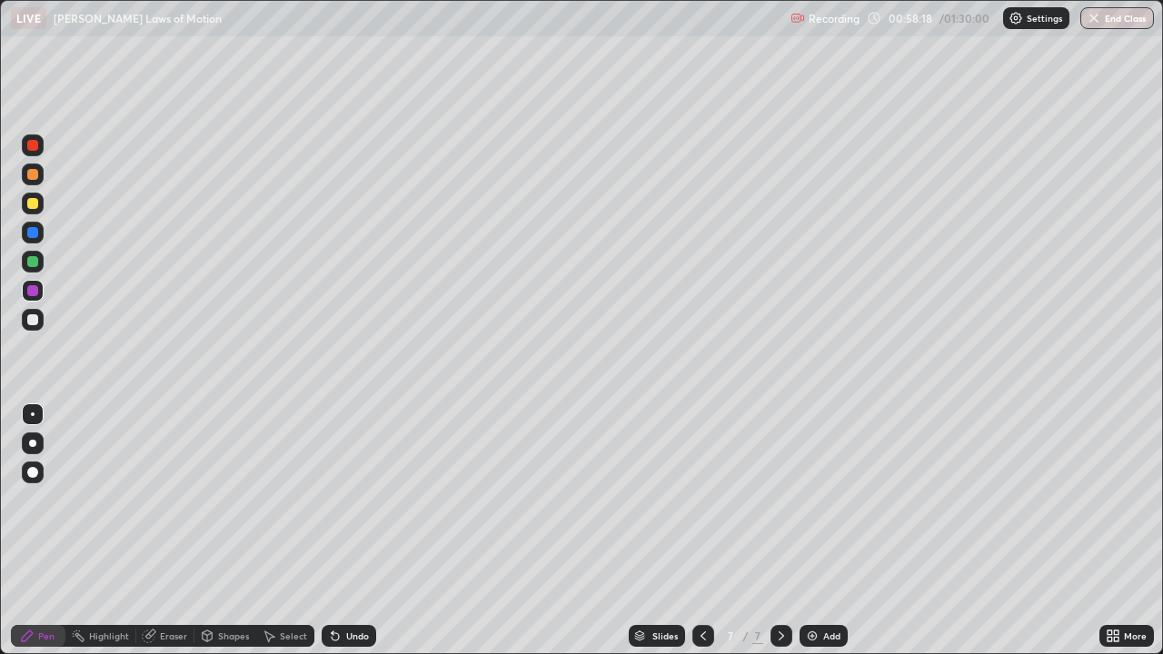
click at [173, 531] on div "Eraser" at bounding box center [173, 636] width 27 height 9
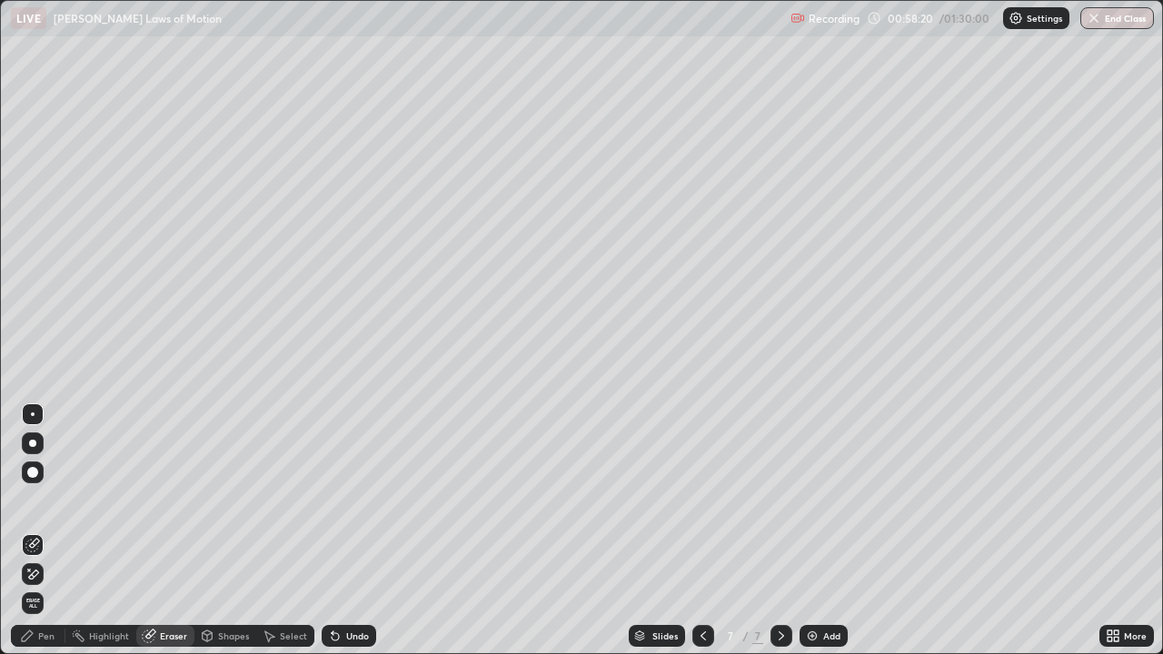
click at [53, 531] on div "Pen" at bounding box center [46, 636] width 16 height 9
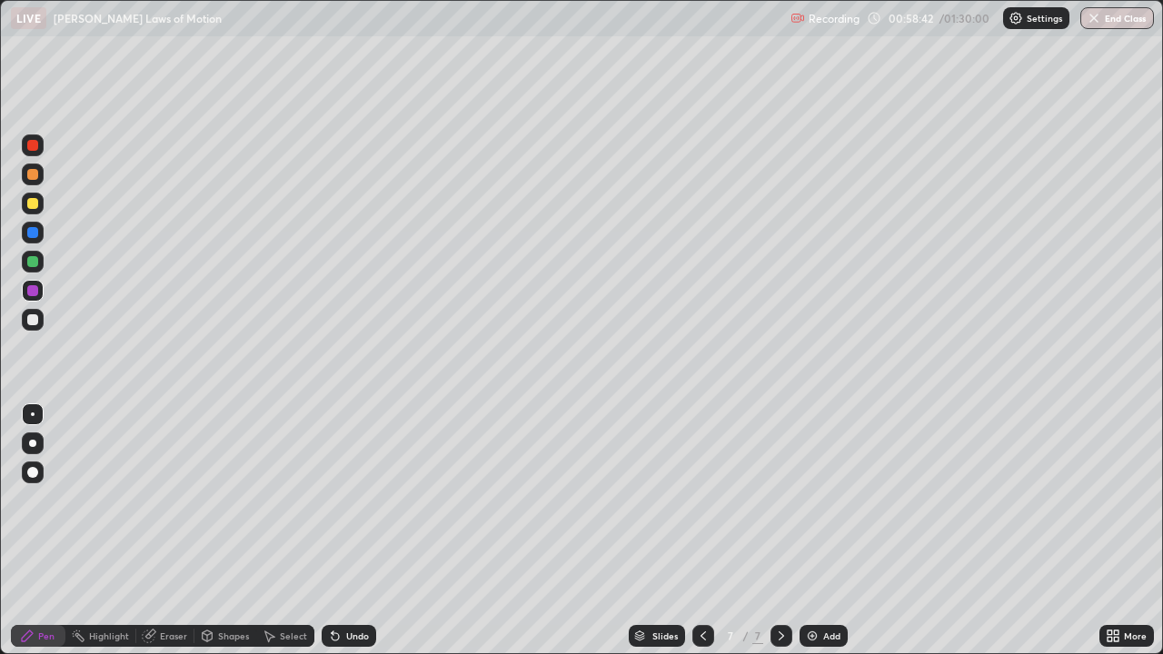
click at [33, 316] on div at bounding box center [32, 319] width 11 height 11
click at [114, 531] on div "Highlight" at bounding box center [109, 636] width 40 height 9
click at [36, 319] on div at bounding box center [32, 319] width 11 height 11
click at [30, 204] on div at bounding box center [32, 203] width 11 height 11
click at [33, 320] on div at bounding box center [32, 319] width 11 height 11
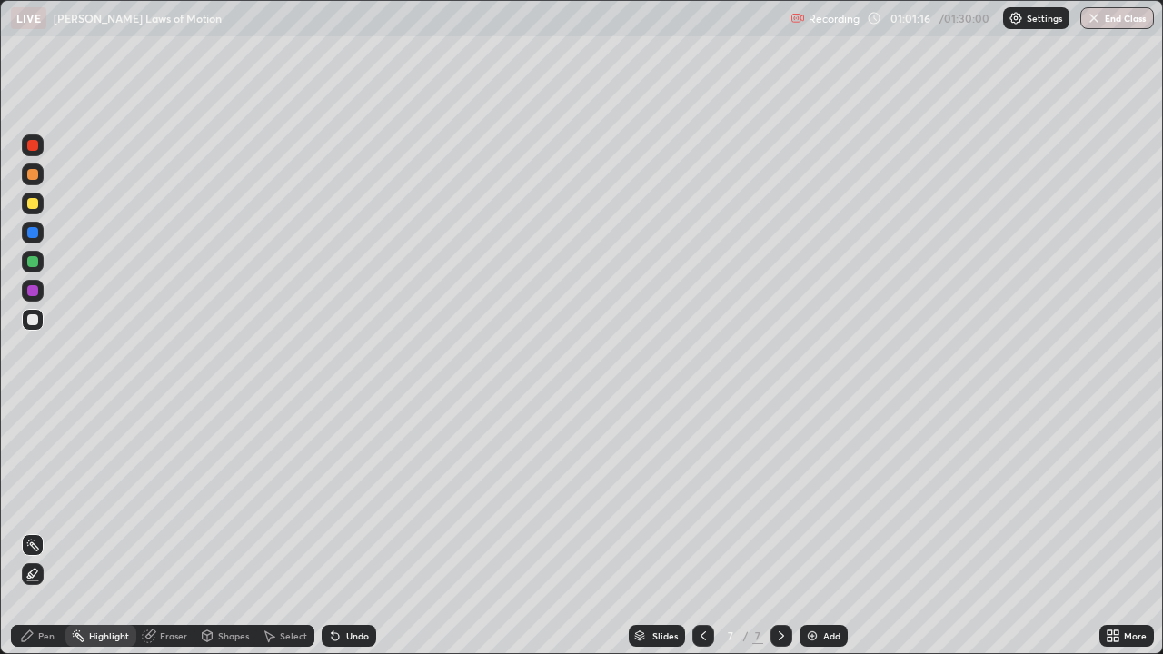
click at [32, 203] on div at bounding box center [32, 203] width 11 height 11
click at [44, 531] on div "Pen" at bounding box center [46, 636] width 16 height 9
click at [222, 531] on div "Shapes" at bounding box center [233, 636] width 31 height 9
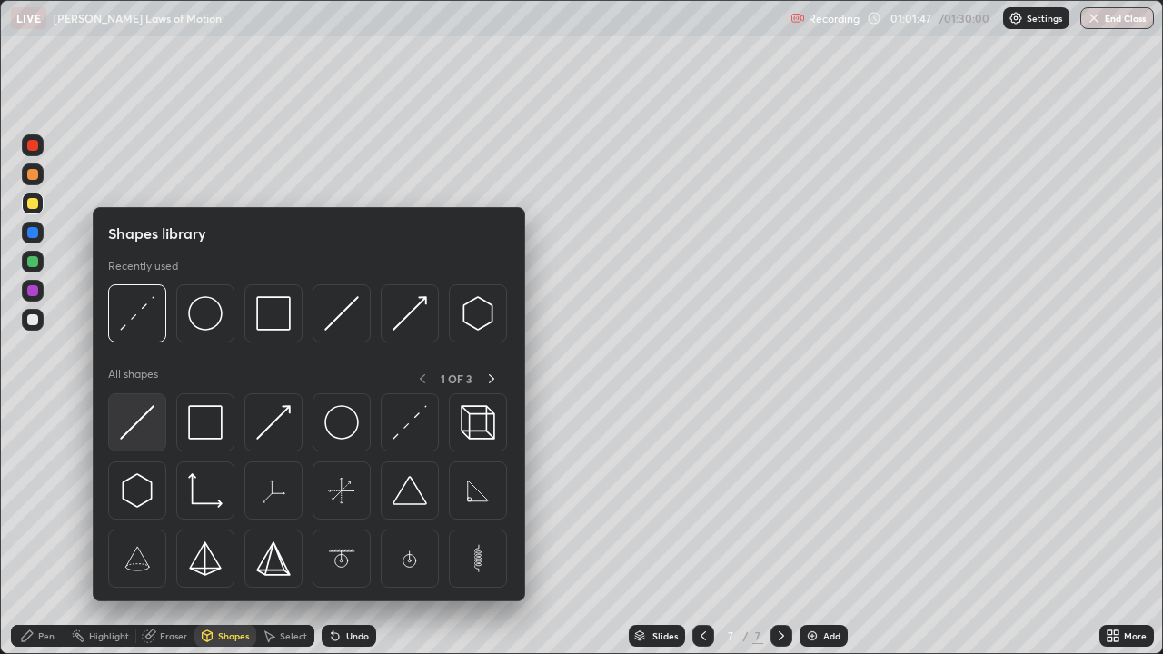
click at [144, 425] on img at bounding box center [137, 422] width 35 height 35
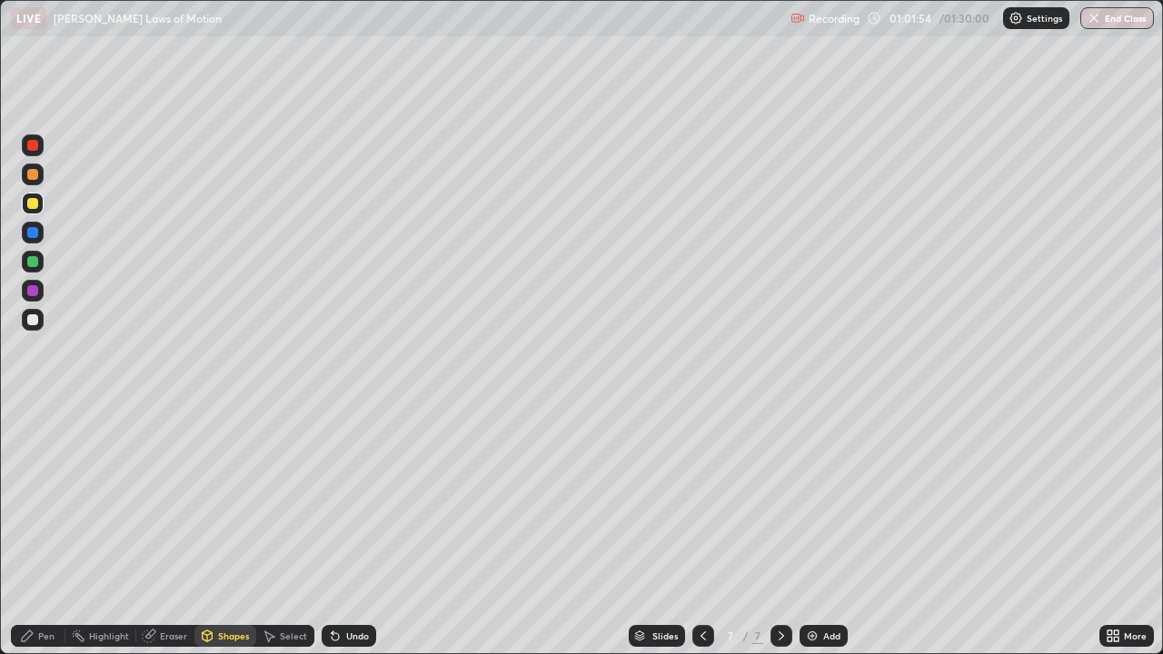
click at [34, 174] on div at bounding box center [32, 174] width 11 height 11
click at [47, 531] on div "Pen" at bounding box center [46, 636] width 16 height 9
click at [35, 204] on div at bounding box center [32, 203] width 11 height 11
click at [32, 317] on div at bounding box center [32, 319] width 11 height 11
click at [353, 531] on div "Undo" at bounding box center [357, 636] width 23 height 9
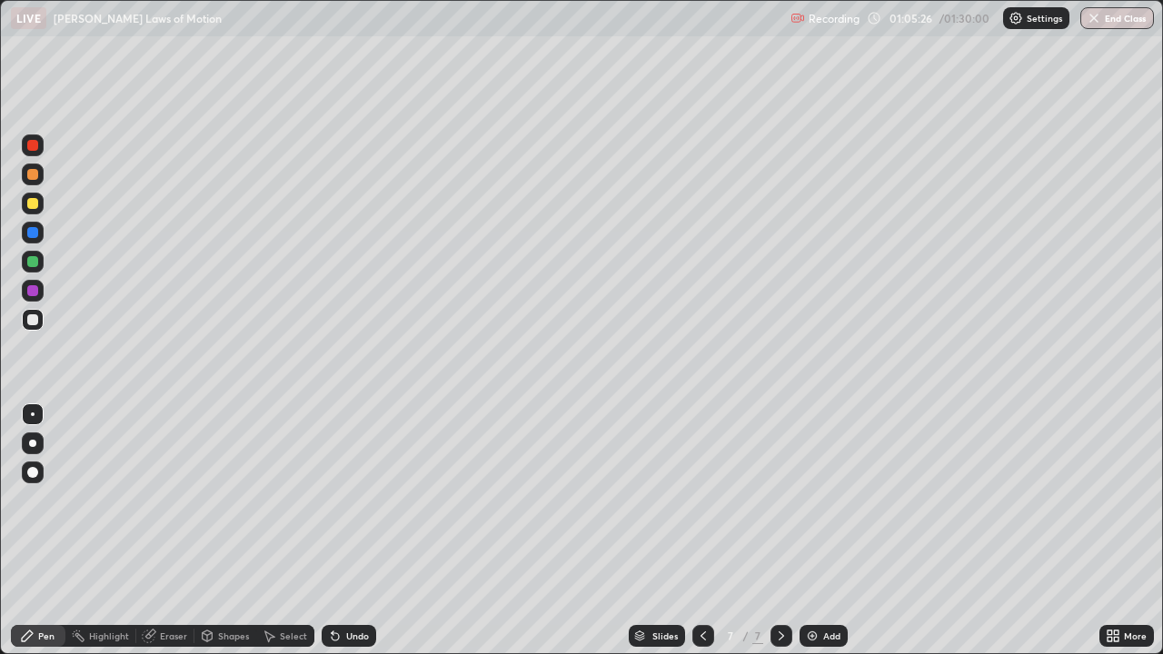
click at [225, 531] on div "Shapes" at bounding box center [233, 636] width 31 height 9
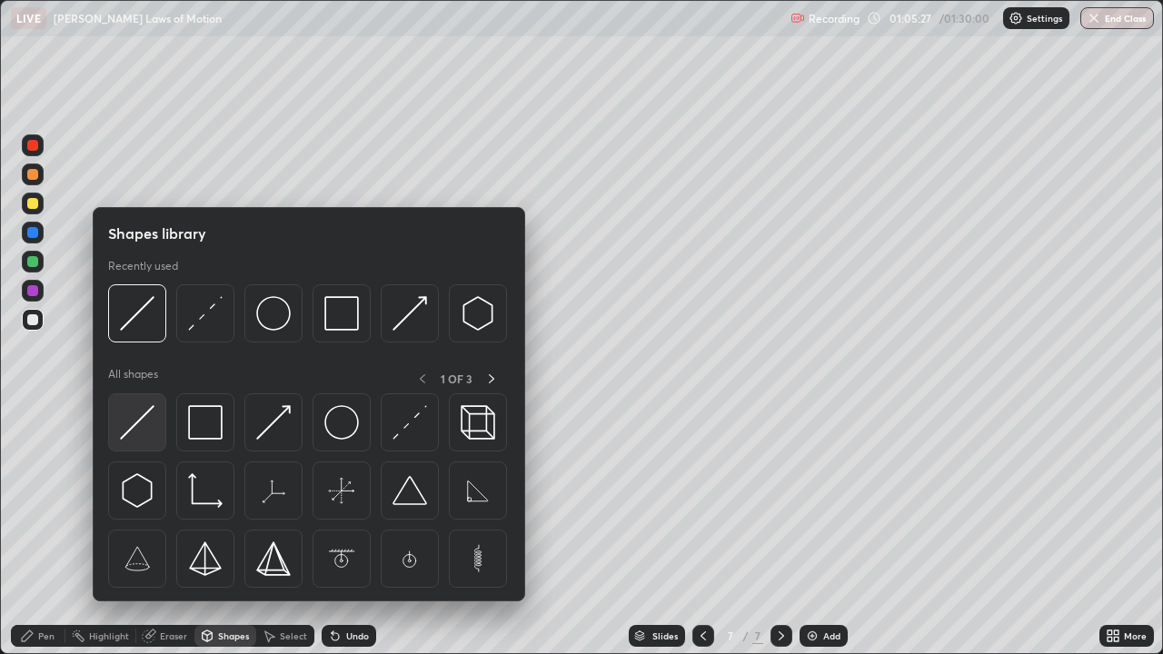
click at [145, 432] on img at bounding box center [137, 422] width 35 height 35
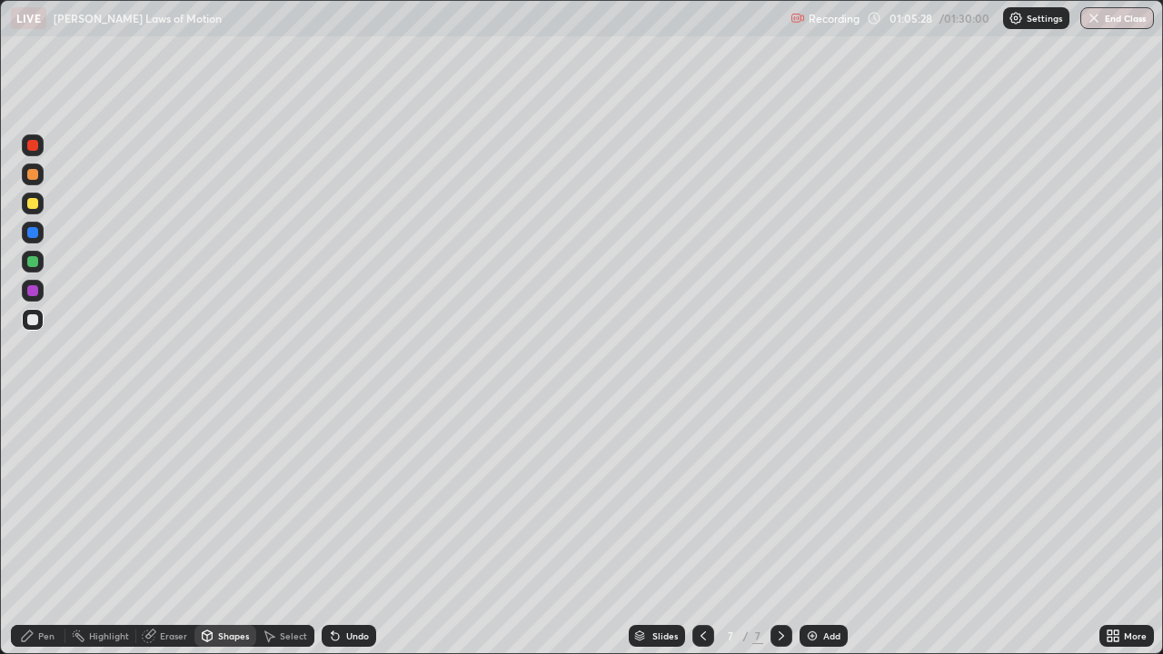
click at [32, 293] on div at bounding box center [32, 290] width 11 height 11
click at [32, 320] on div at bounding box center [32, 319] width 11 height 11
click at [35, 203] on div at bounding box center [32, 203] width 11 height 11
click at [45, 531] on div "Pen" at bounding box center [46, 636] width 16 height 9
click at [233, 531] on div "Shapes" at bounding box center [233, 636] width 31 height 9
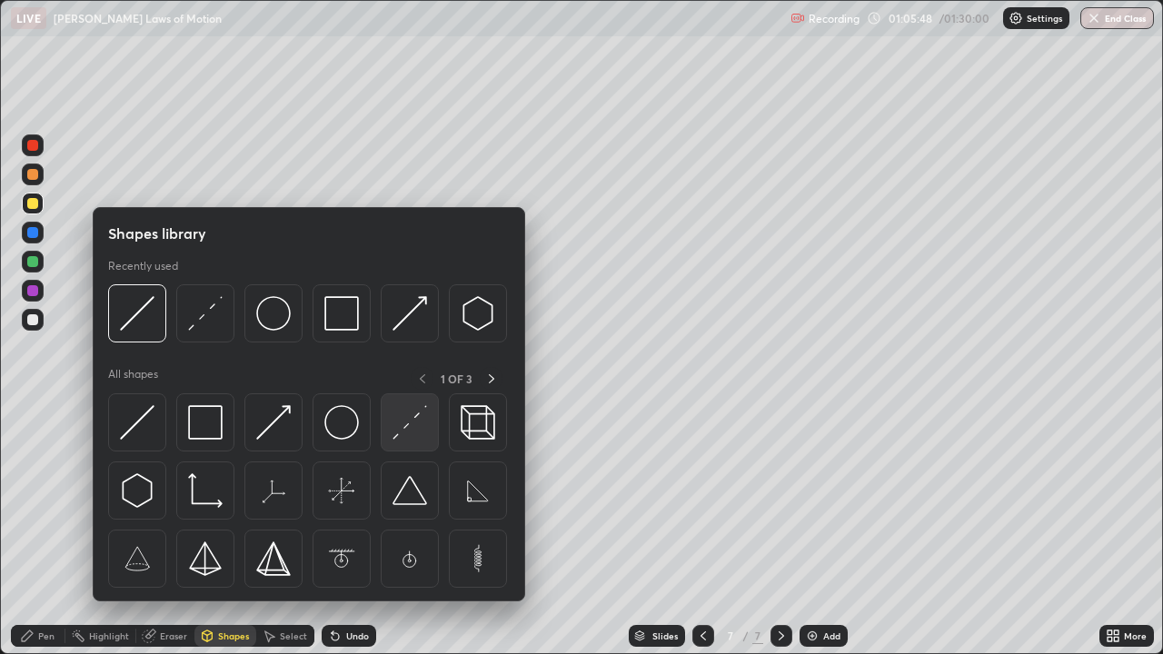
click at [413, 421] on img at bounding box center [410, 422] width 35 height 35
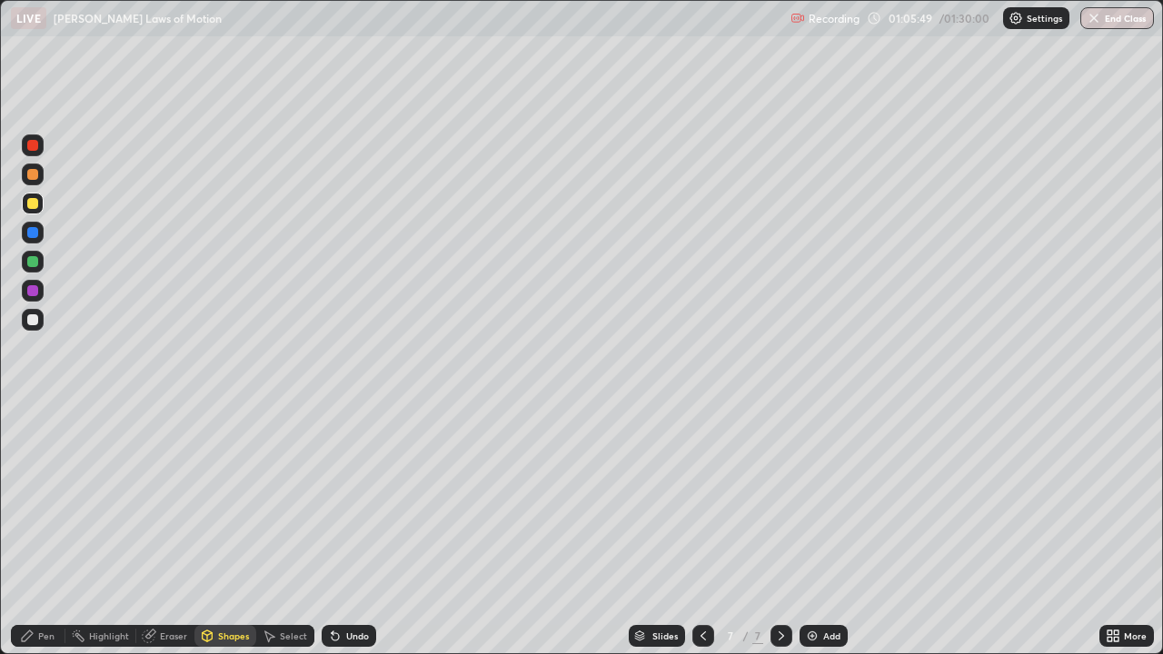
click at [35, 320] on div at bounding box center [32, 319] width 11 height 11
click at [34, 202] on div at bounding box center [32, 203] width 11 height 11
click at [32, 171] on div at bounding box center [32, 174] width 11 height 11
click at [48, 531] on div "Pen" at bounding box center [46, 636] width 16 height 9
click at [33, 443] on div at bounding box center [32, 443] width 7 height 7
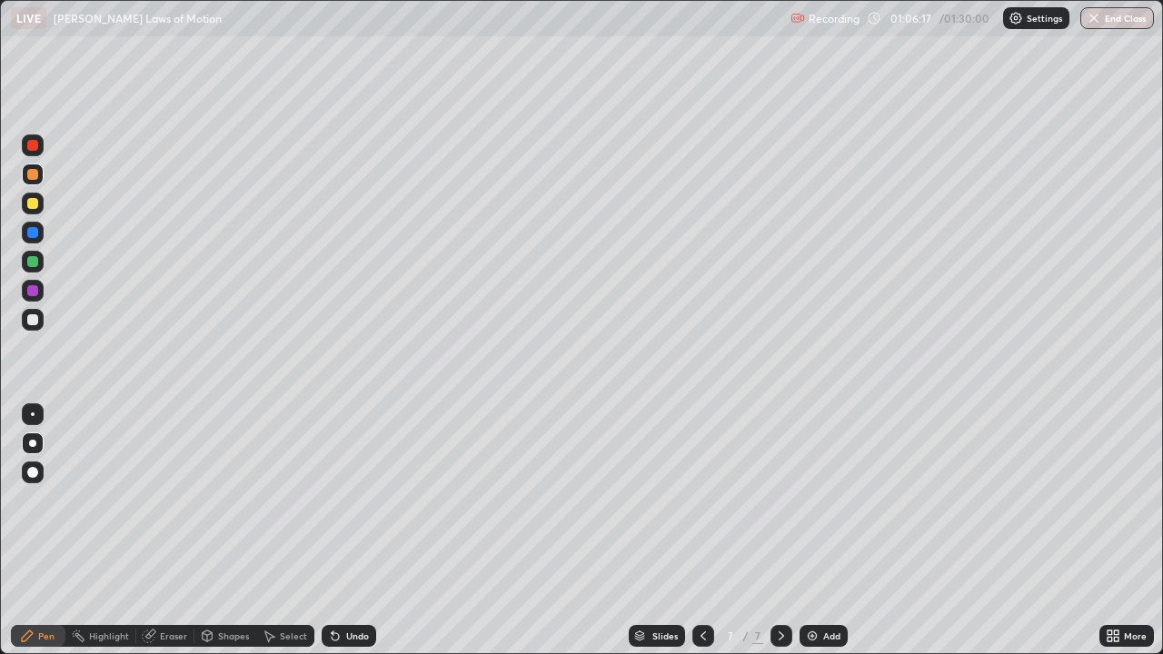
click at [35, 261] on div at bounding box center [32, 261] width 11 height 11
click at [35, 412] on div at bounding box center [33, 415] width 22 height 22
click at [35, 316] on div at bounding box center [32, 319] width 11 height 11
click at [34, 174] on div at bounding box center [32, 174] width 11 height 11
click at [35, 287] on div at bounding box center [32, 290] width 11 height 11
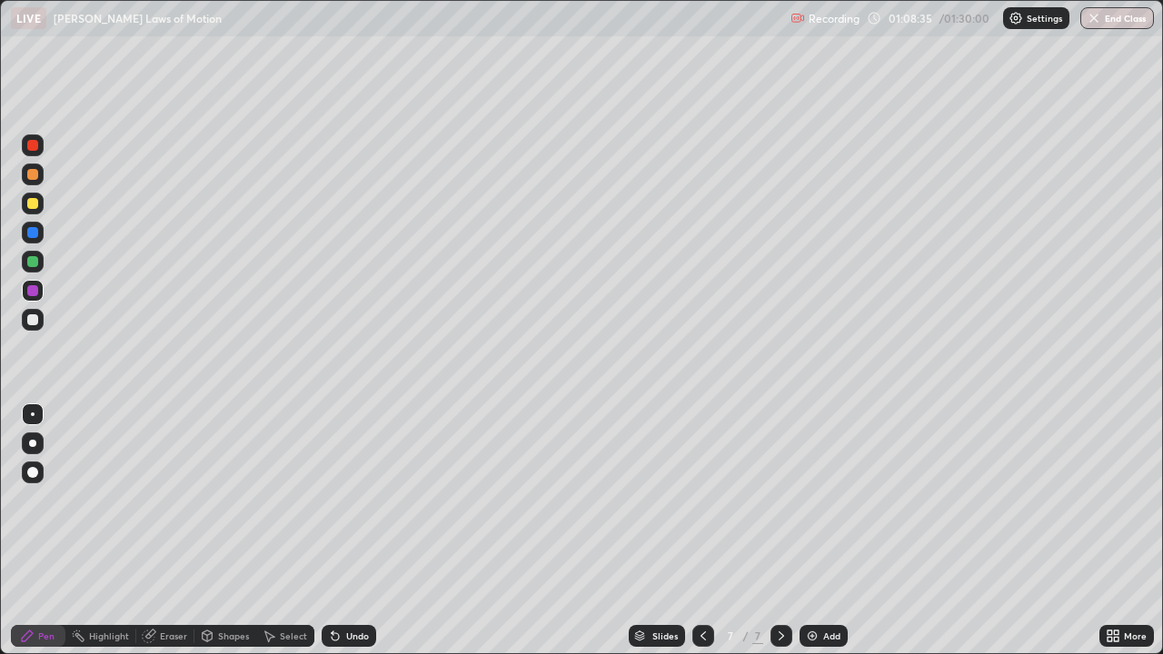
click at [35, 321] on div at bounding box center [32, 319] width 11 height 11
click at [830, 531] on div "Add" at bounding box center [831, 636] width 17 height 9
click at [700, 531] on icon at bounding box center [703, 636] width 15 height 15
click at [821, 531] on div "Add" at bounding box center [824, 636] width 48 height 22
click at [32, 200] on div at bounding box center [32, 203] width 11 height 11
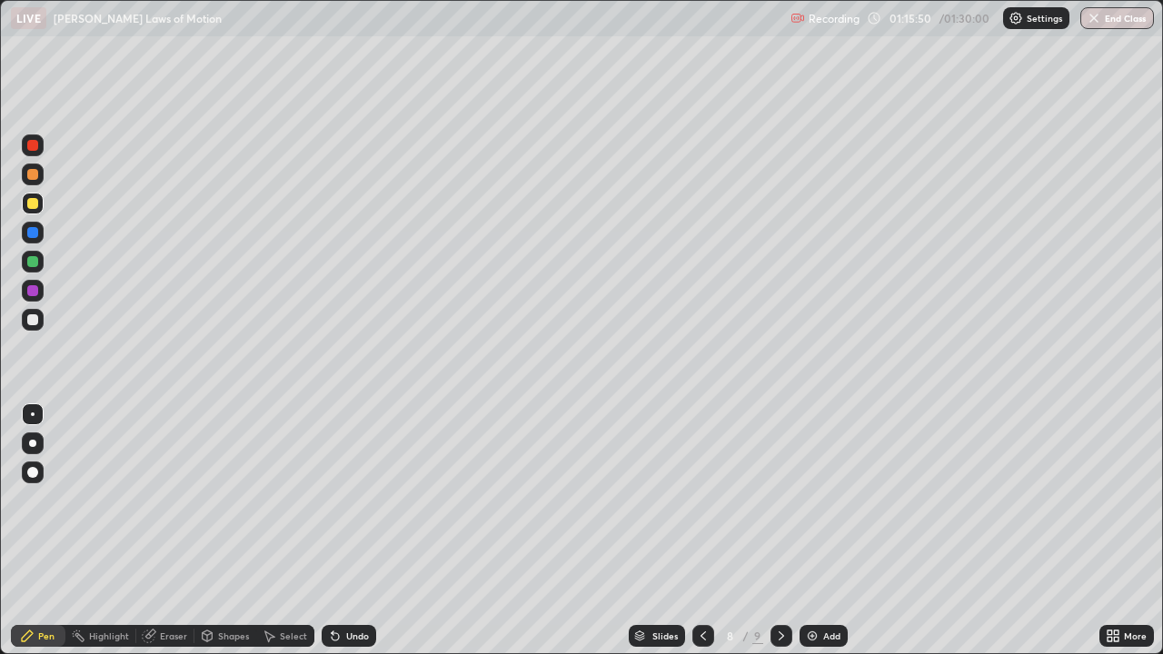
click at [33, 320] on div at bounding box center [32, 319] width 11 height 11
click at [32, 204] on div at bounding box center [32, 203] width 11 height 11
click at [168, 531] on div "Eraser" at bounding box center [173, 636] width 27 height 9
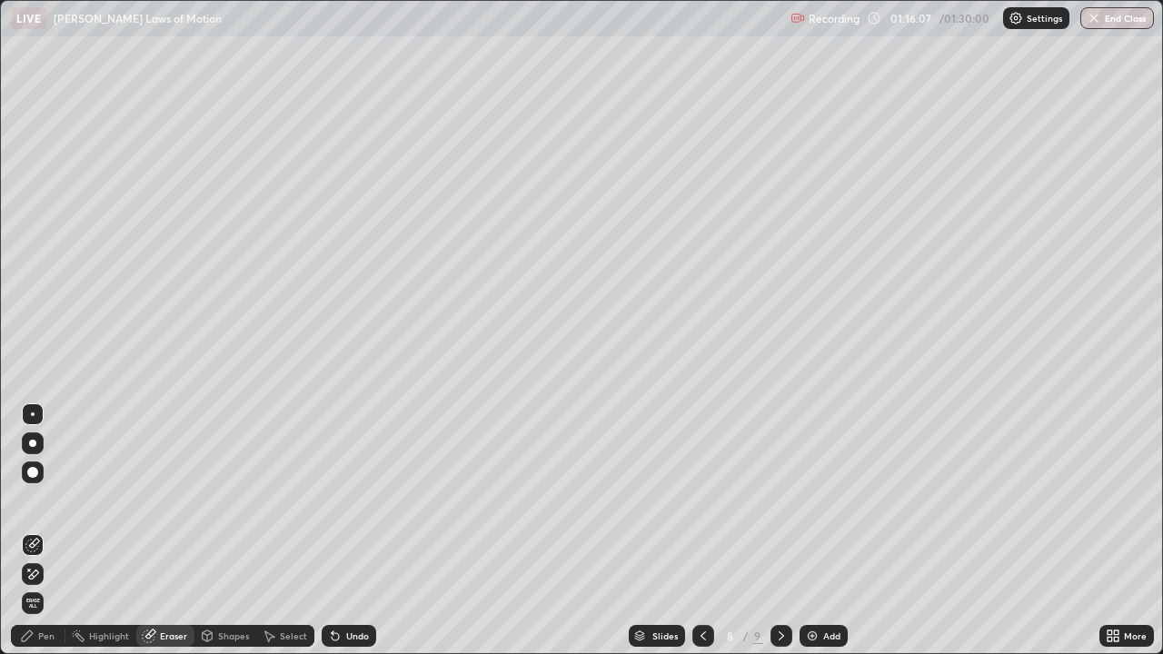
click at [233, 531] on div "Shapes" at bounding box center [233, 636] width 31 height 9
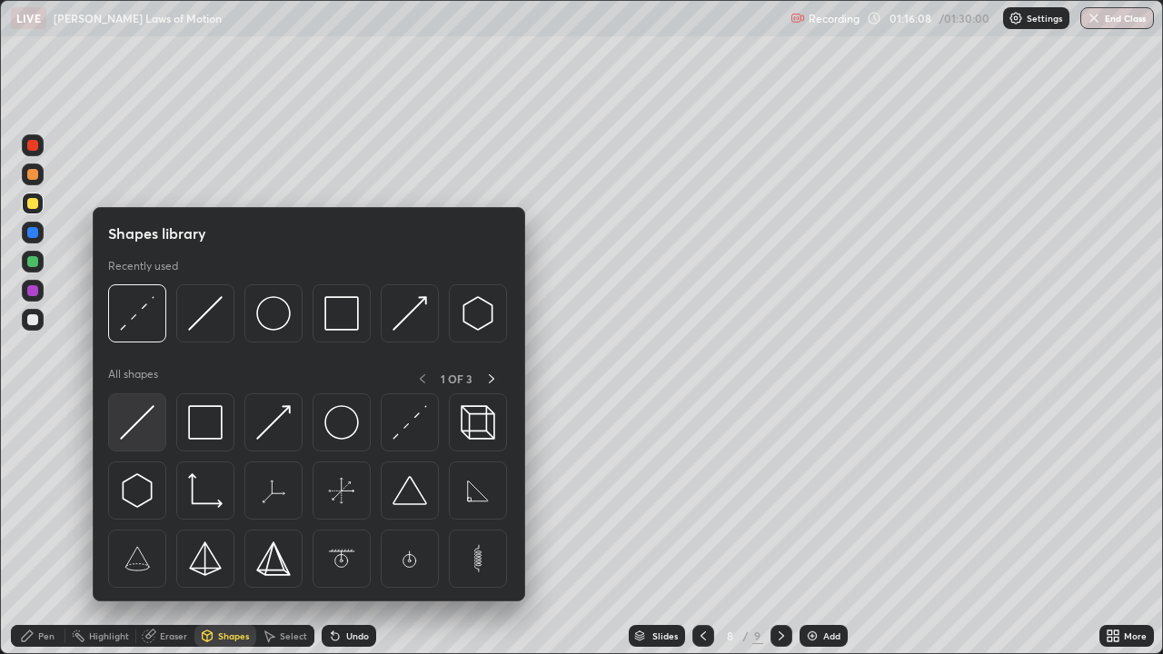
click at [144, 421] on img at bounding box center [137, 422] width 35 height 35
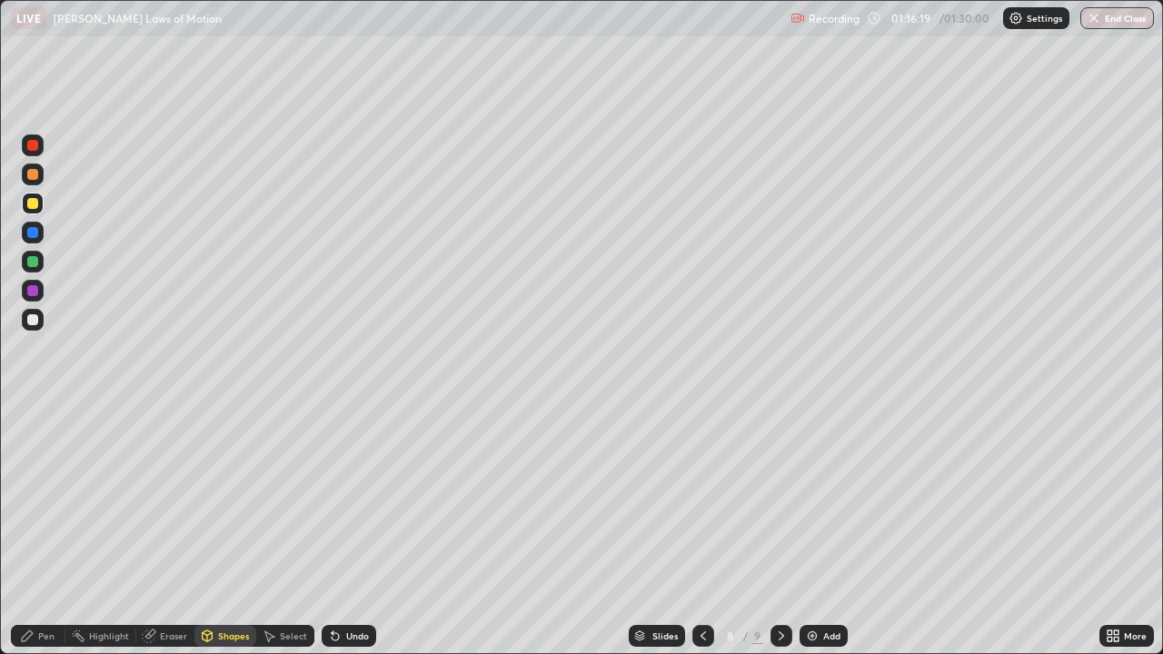
click at [41, 531] on div "Pen" at bounding box center [46, 636] width 16 height 9
click at [170, 531] on div "Eraser" at bounding box center [173, 636] width 27 height 9
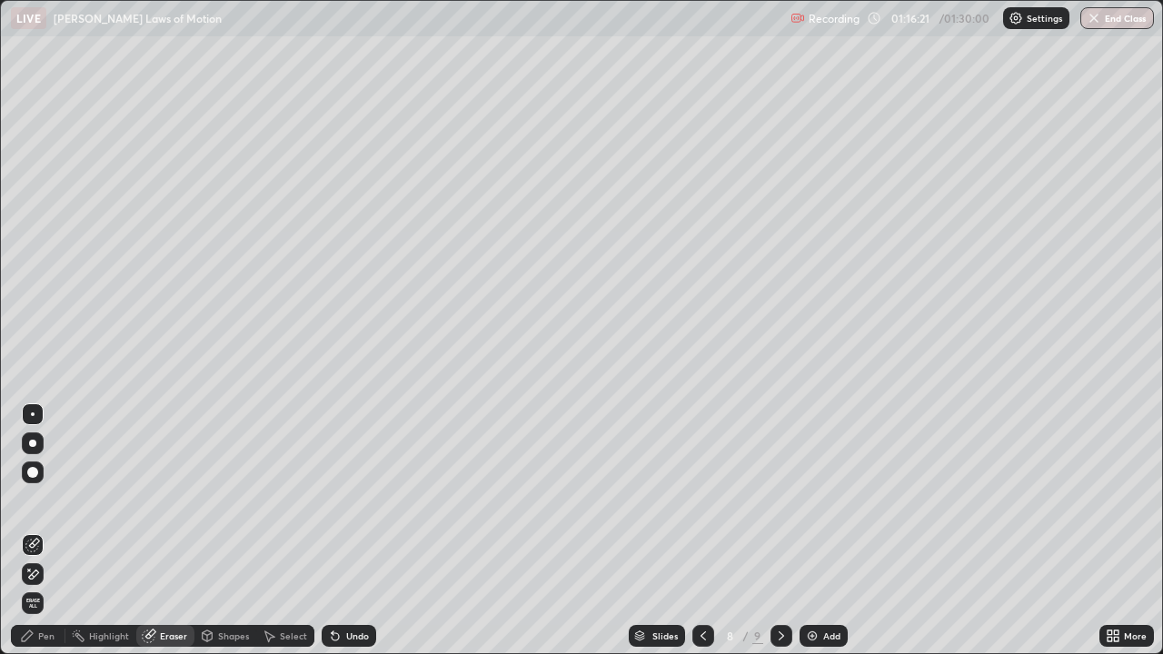
click at [227, 531] on div "Shapes" at bounding box center [233, 636] width 31 height 9
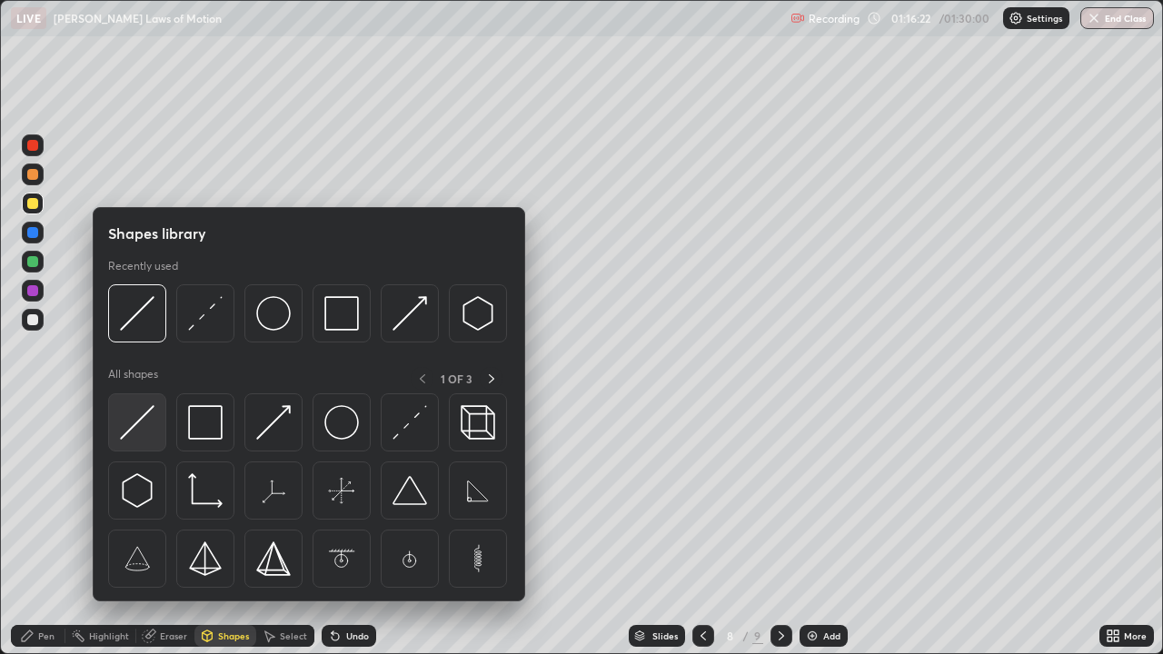
click at [137, 423] on img at bounding box center [137, 422] width 35 height 35
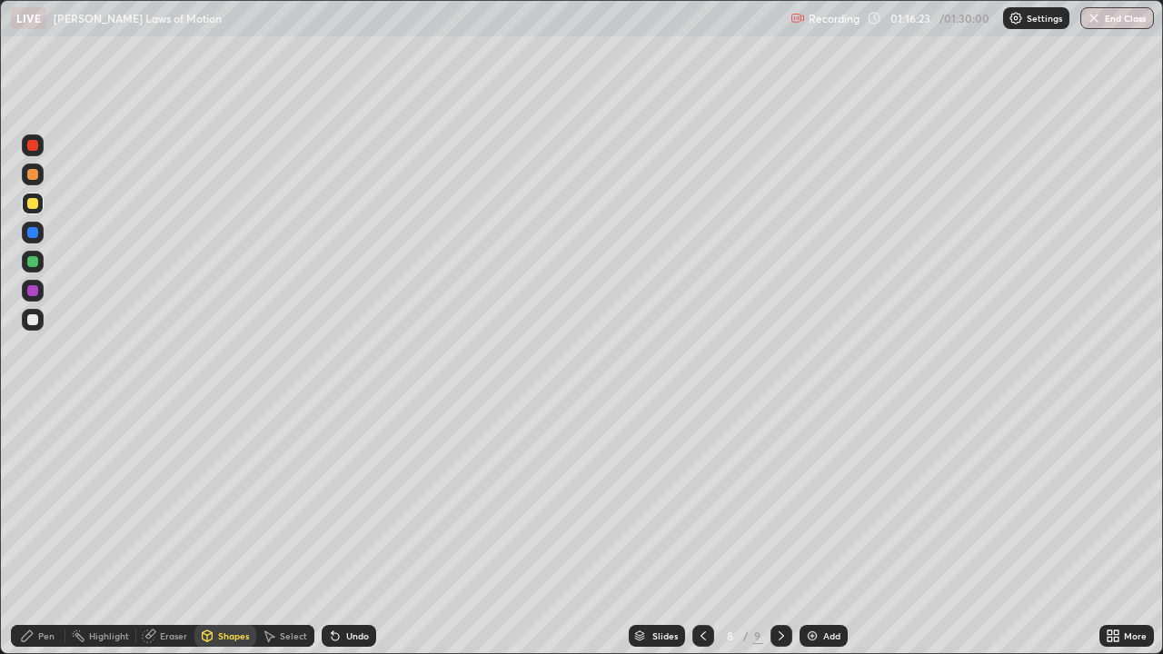
click at [35, 231] on div at bounding box center [32, 232] width 11 height 11
click at [32, 202] on div at bounding box center [32, 203] width 11 height 11
click at [32, 174] on div at bounding box center [32, 174] width 11 height 11
click at [48, 531] on div "Pen" at bounding box center [46, 636] width 16 height 9
click at [37, 320] on div at bounding box center [32, 319] width 11 height 11
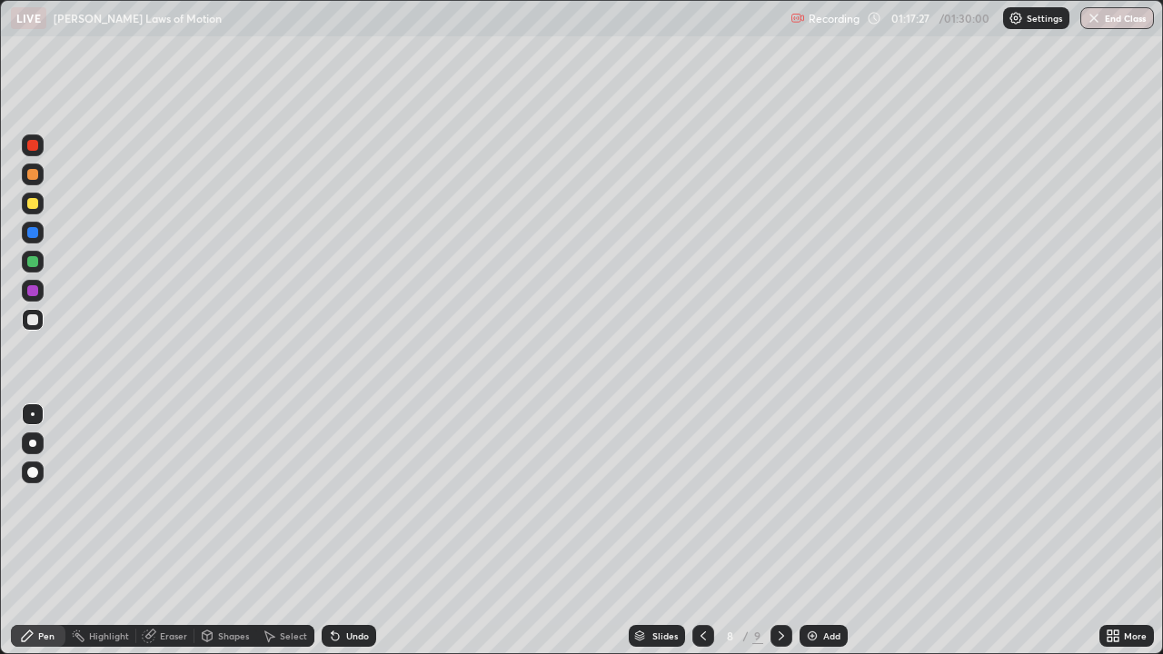
click at [229, 531] on div "Shapes" at bounding box center [233, 636] width 31 height 9
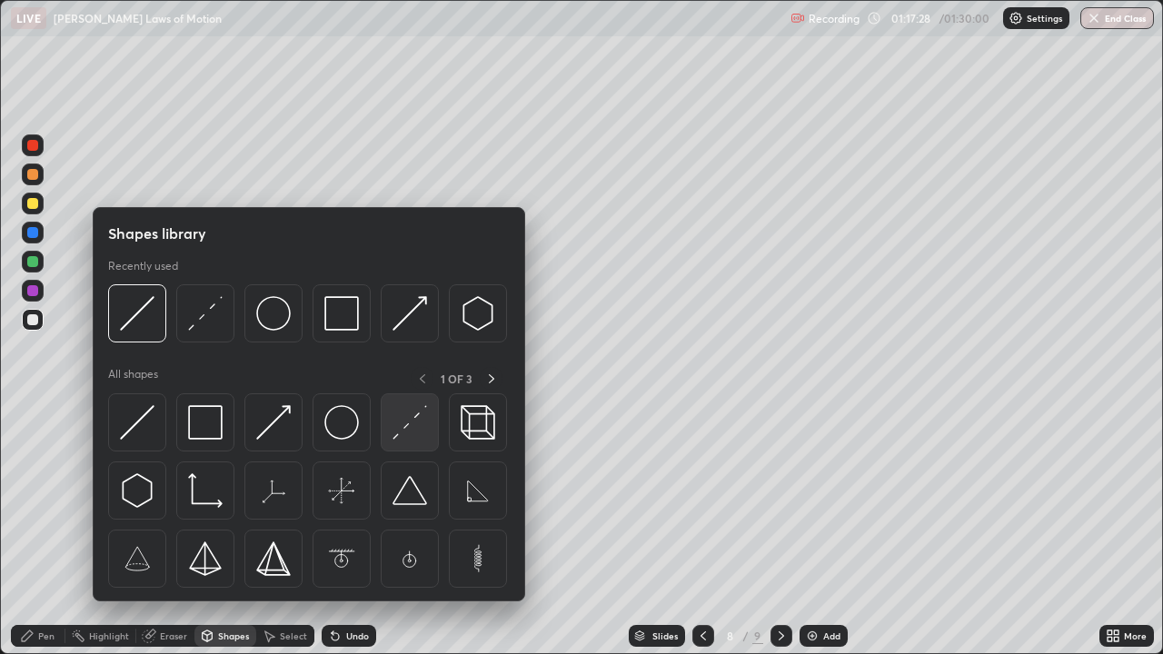
click at [399, 427] on img at bounding box center [410, 422] width 35 height 35
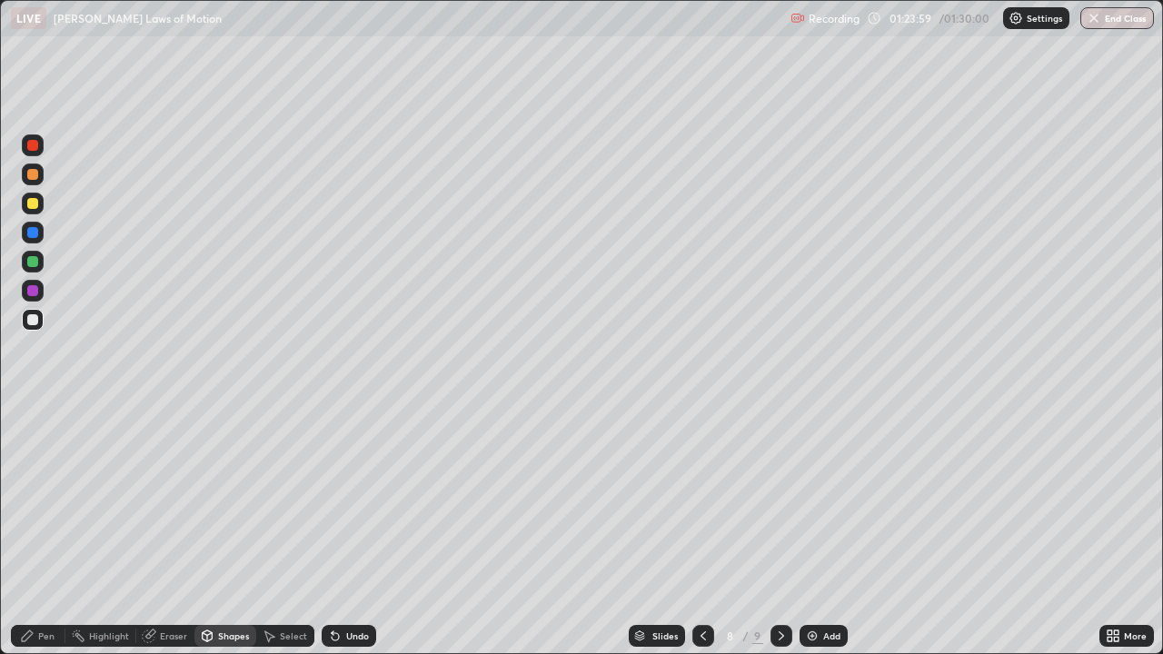
click at [1123, 18] on button "End Class" at bounding box center [1118, 18] width 74 height 22
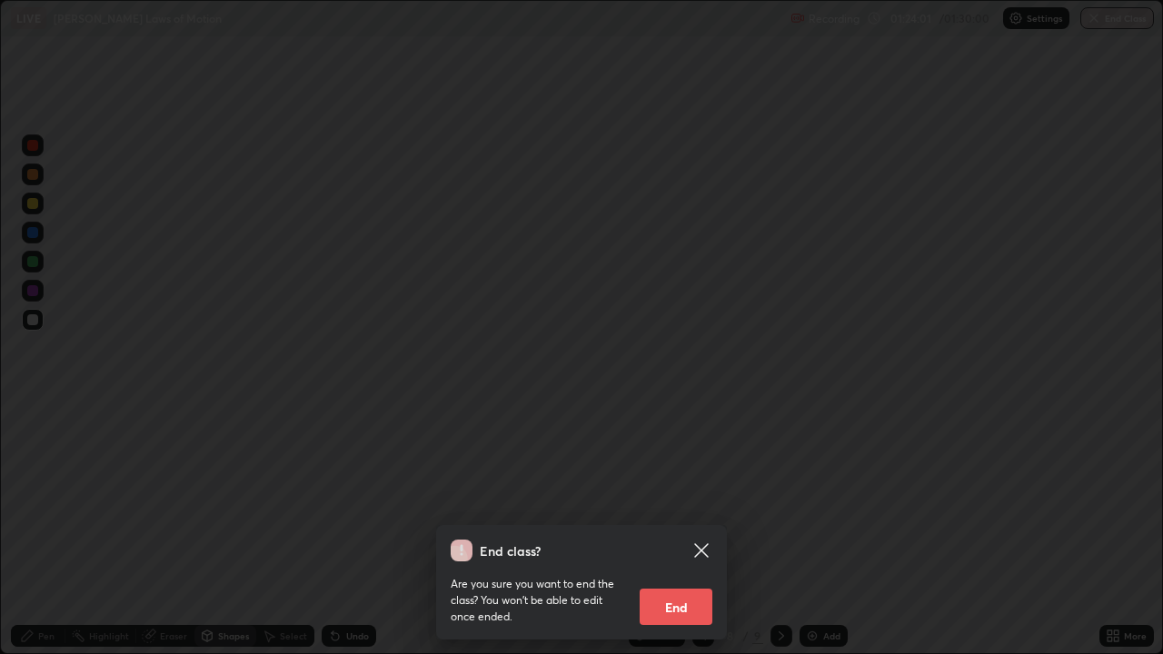
click at [682, 531] on button "End" at bounding box center [676, 607] width 73 height 36
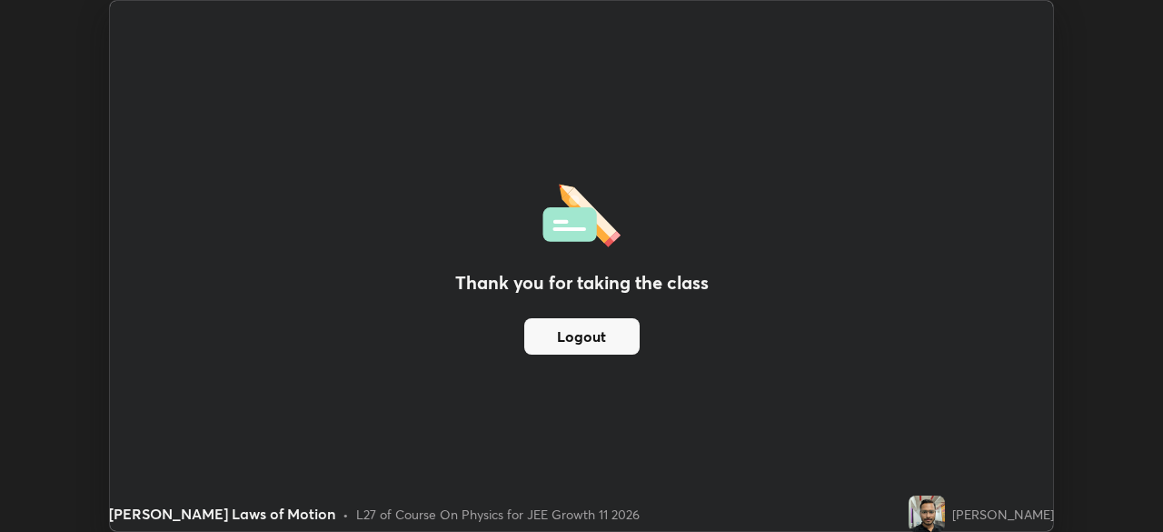
scroll to position [90348, 89717]
